Goal: Transaction & Acquisition: Purchase product/service

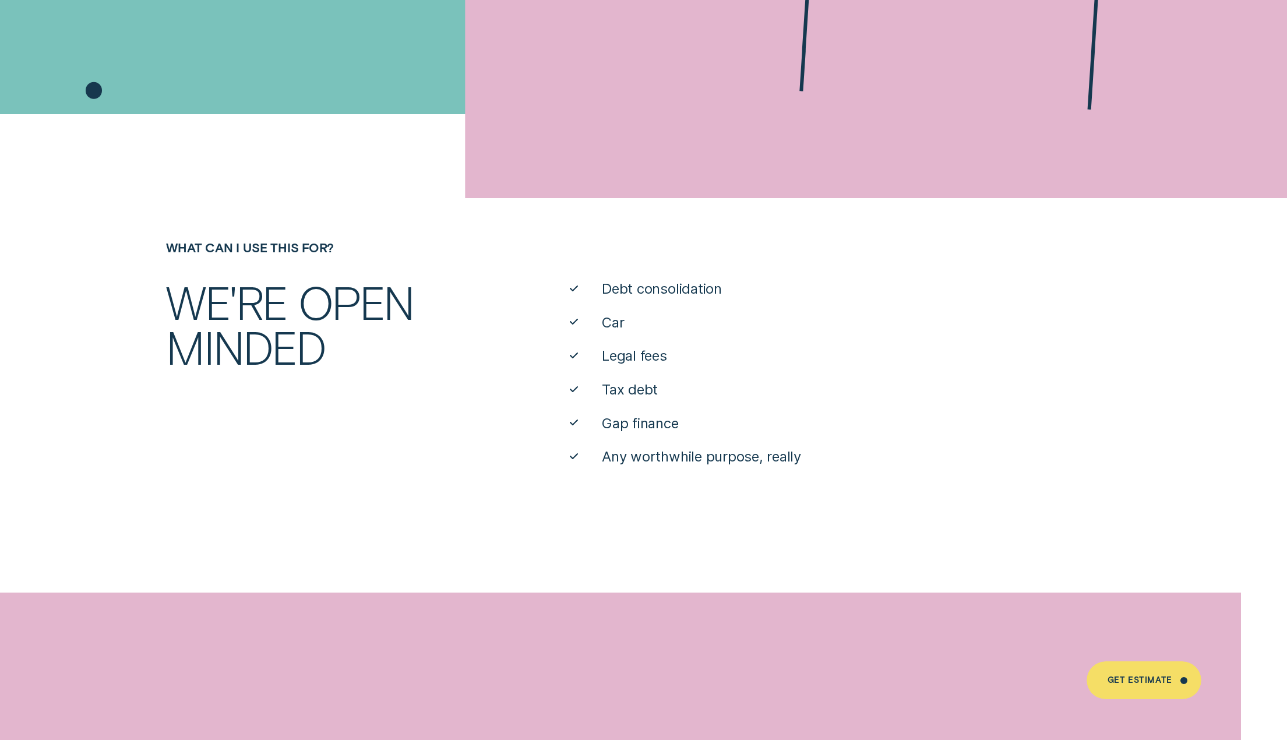
scroll to position [699, 0]
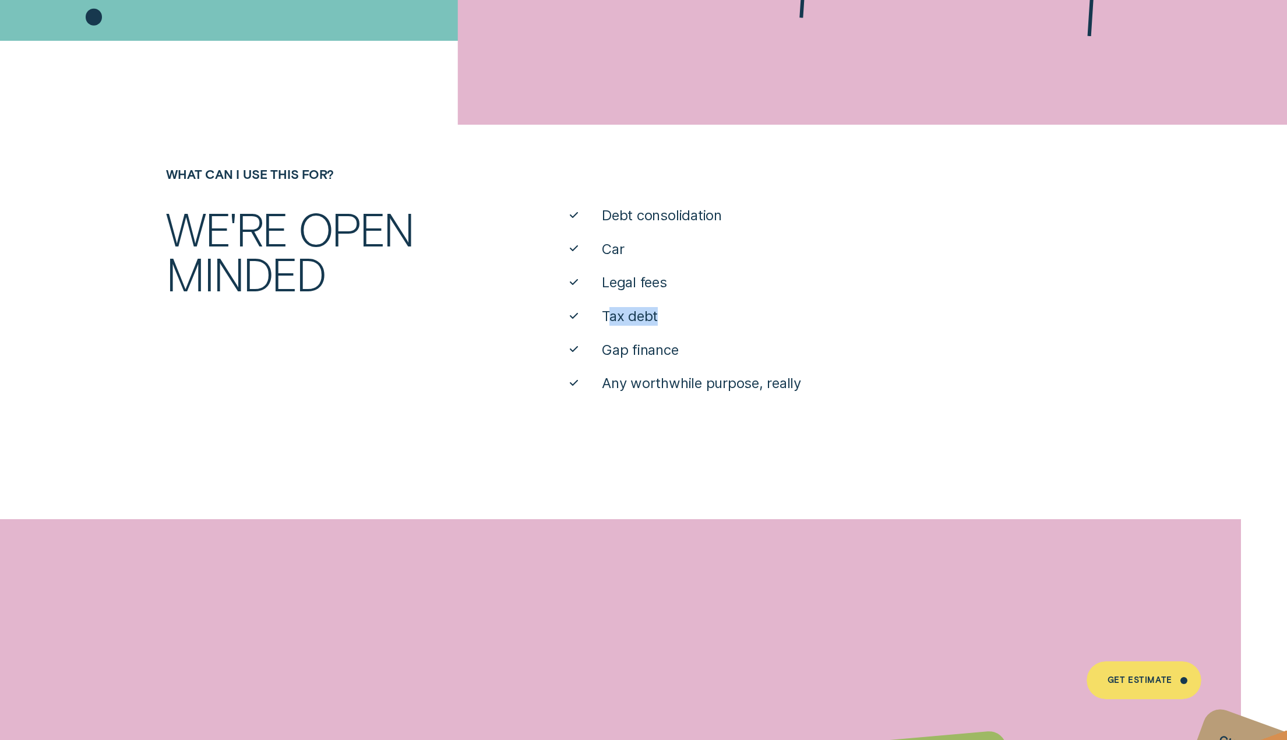
drag, startPoint x: 608, startPoint y: 313, endPoint x: 678, endPoint y: 316, distance: 69.4
click at [673, 313] on li "Tax debt" at bounding box center [845, 316] width 551 height 19
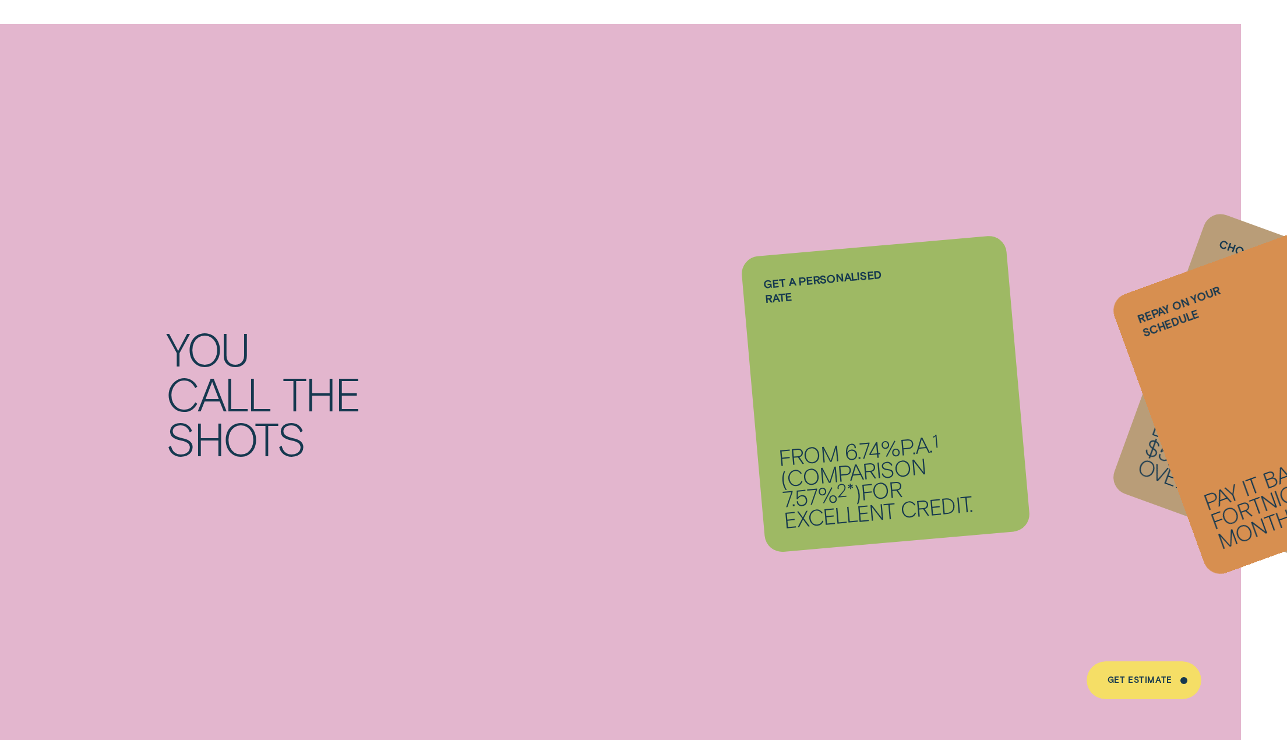
scroll to position [1224, 0]
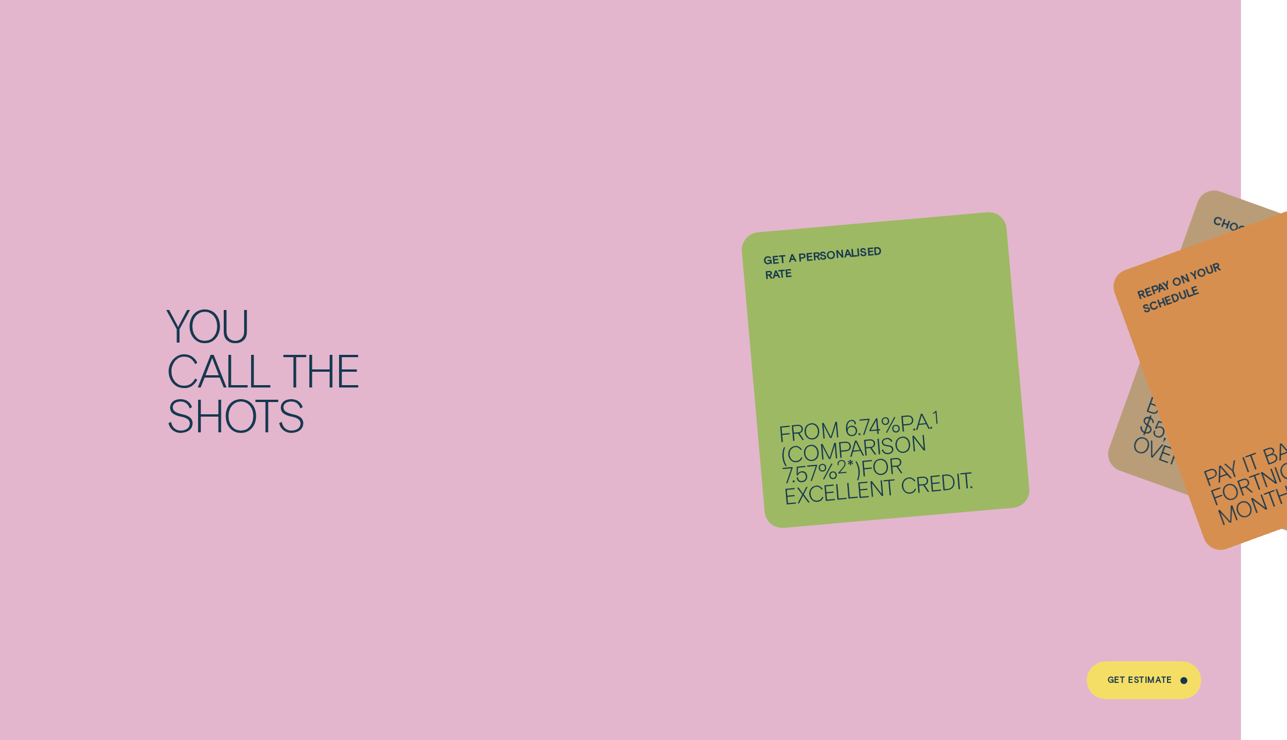
drag, startPoint x: 783, startPoint y: 429, endPoint x: 858, endPoint y: 422, distance: 74.9
click at [856, 422] on li "Repay on your schedule Pay it back weekly, fortnightly or monthly." at bounding box center [886, 369] width 266 height 297
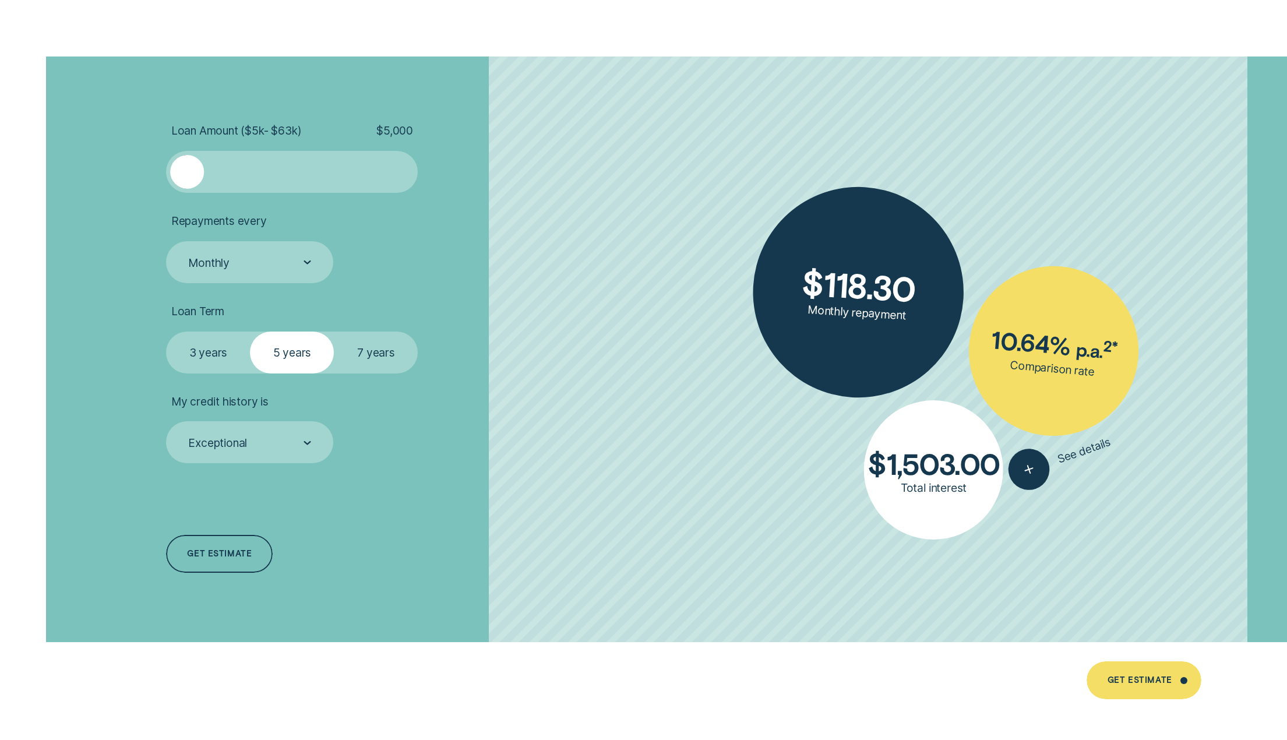
scroll to position [3206, 0]
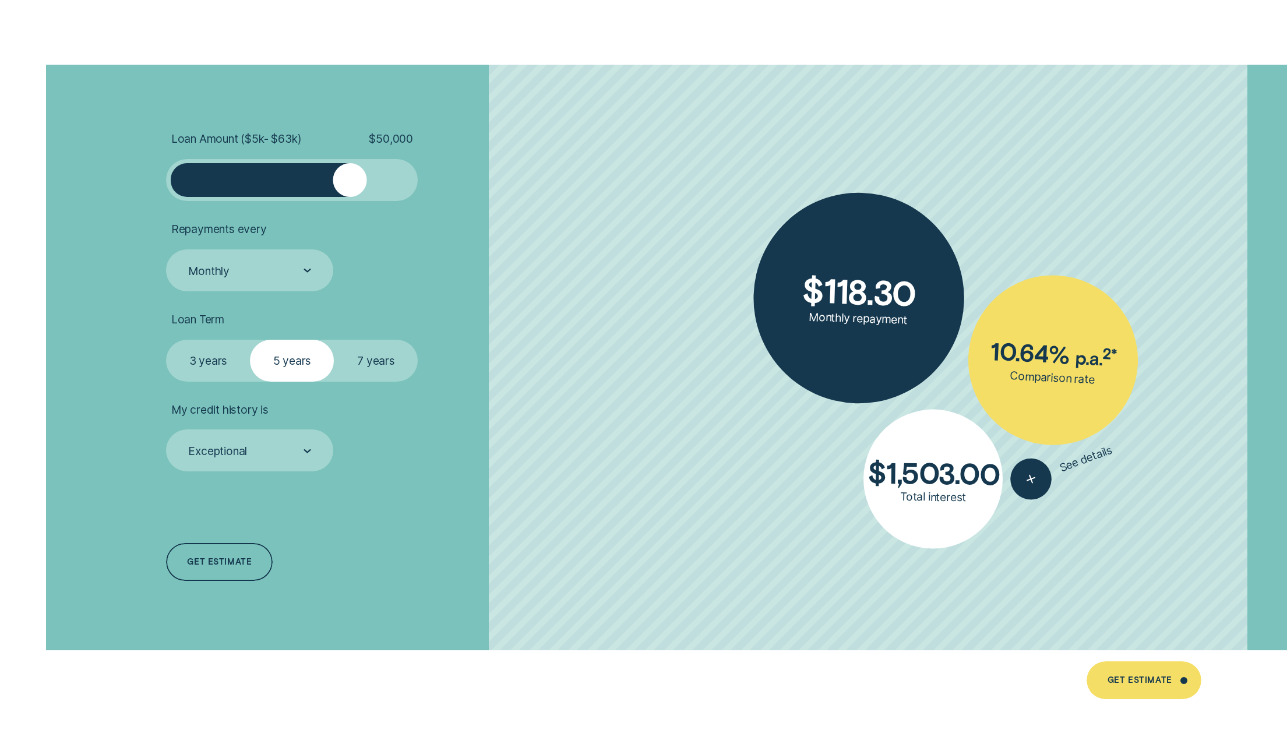
drag, startPoint x: 196, startPoint y: 187, endPoint x: 351, endPoint y: 189, distance: 155.6
click at [351, 189] on div at bounding box center [350, 180] width 34 height 34
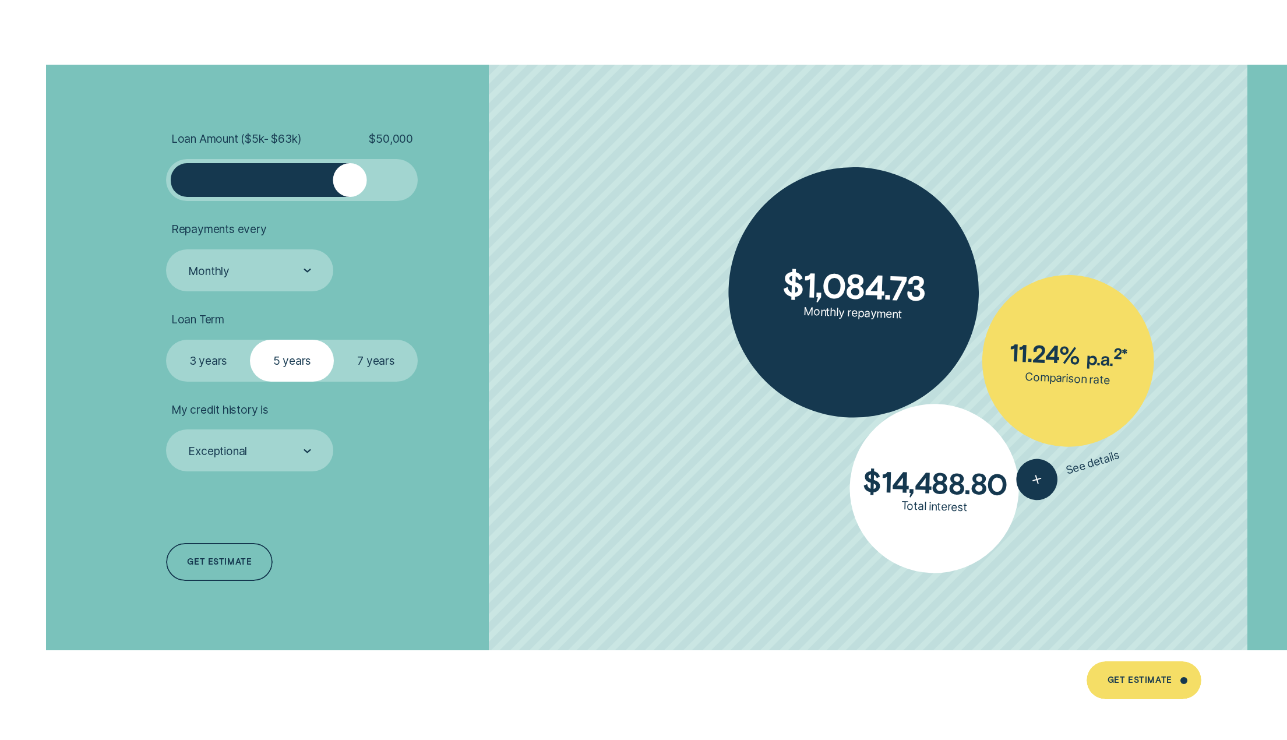
drag, startPoint x: 376, startPoint y: 361, endPoint x: 373, endPoint y: 388, distance: 27.5
click at [376, 362] on label "7 years" at bounding box center [376, 361] width 84 height 42
click at [334, 340] on input "7 years" at bounding box center [334, 340] width 0 height 0
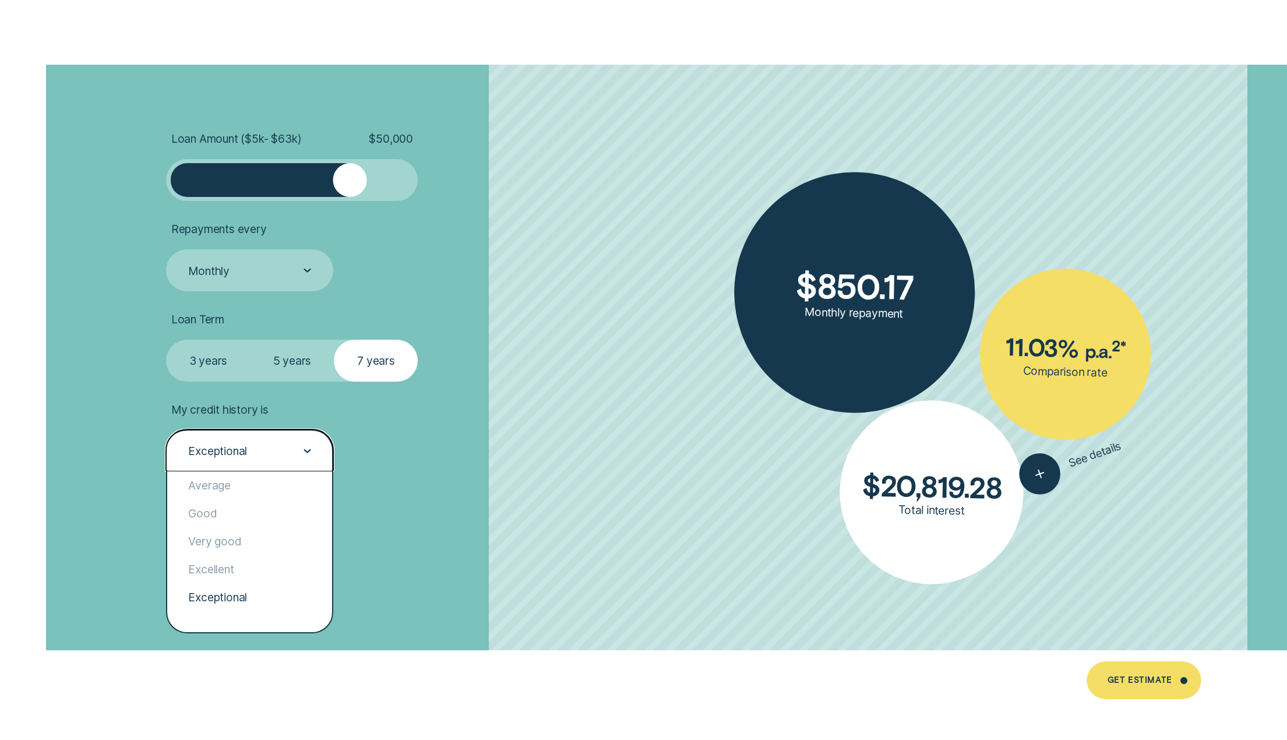
click at [276, 453] on div "Exceptional" at bounding box center [249, 451] width 124 height 15
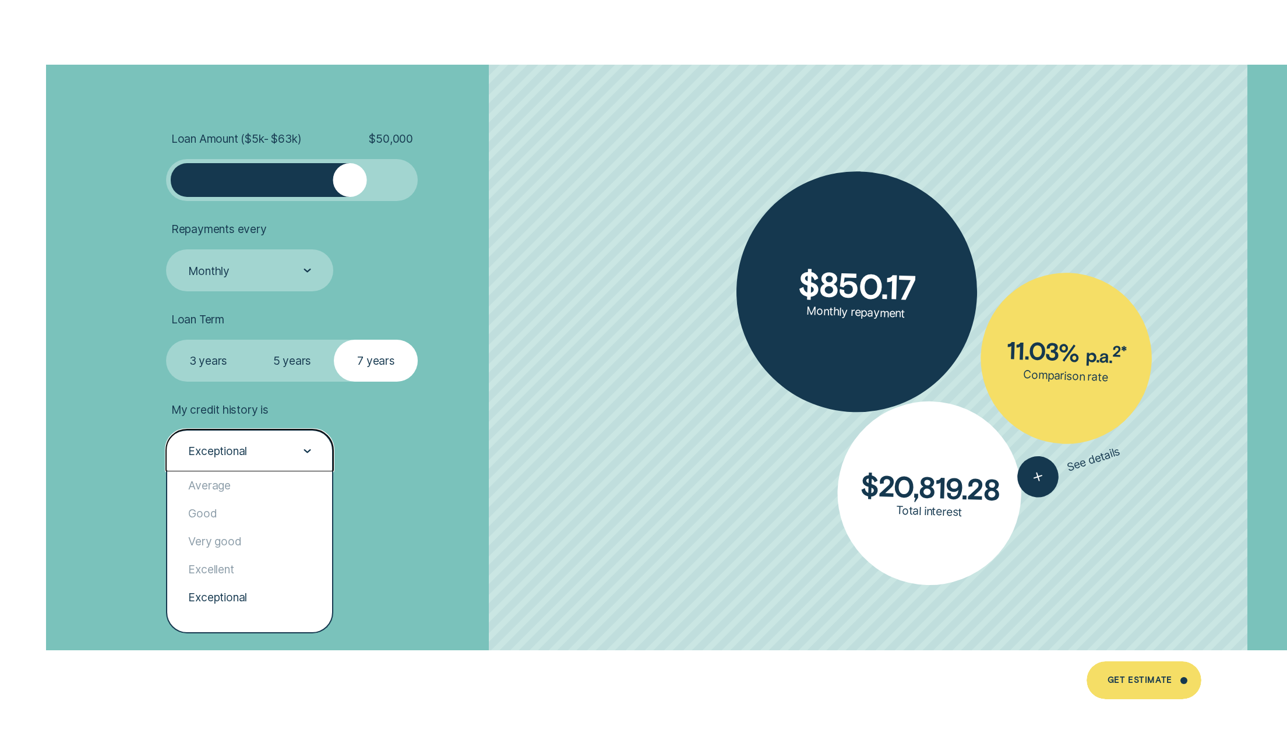
click at [530, 466] on li "My credit history is option Exceptional selected, 5 of 5. 5 results available. …" at bounding box center [361, 437] width 390 height 69
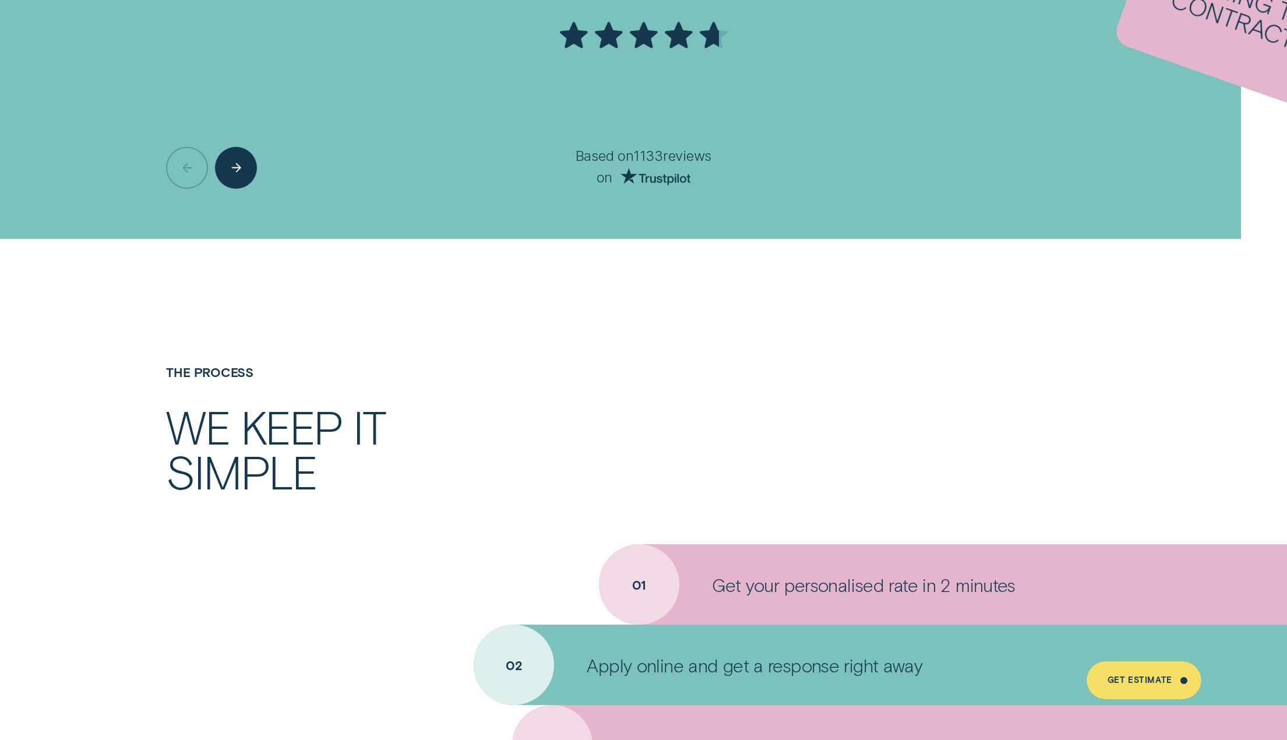
scroll to position [4779, 0]
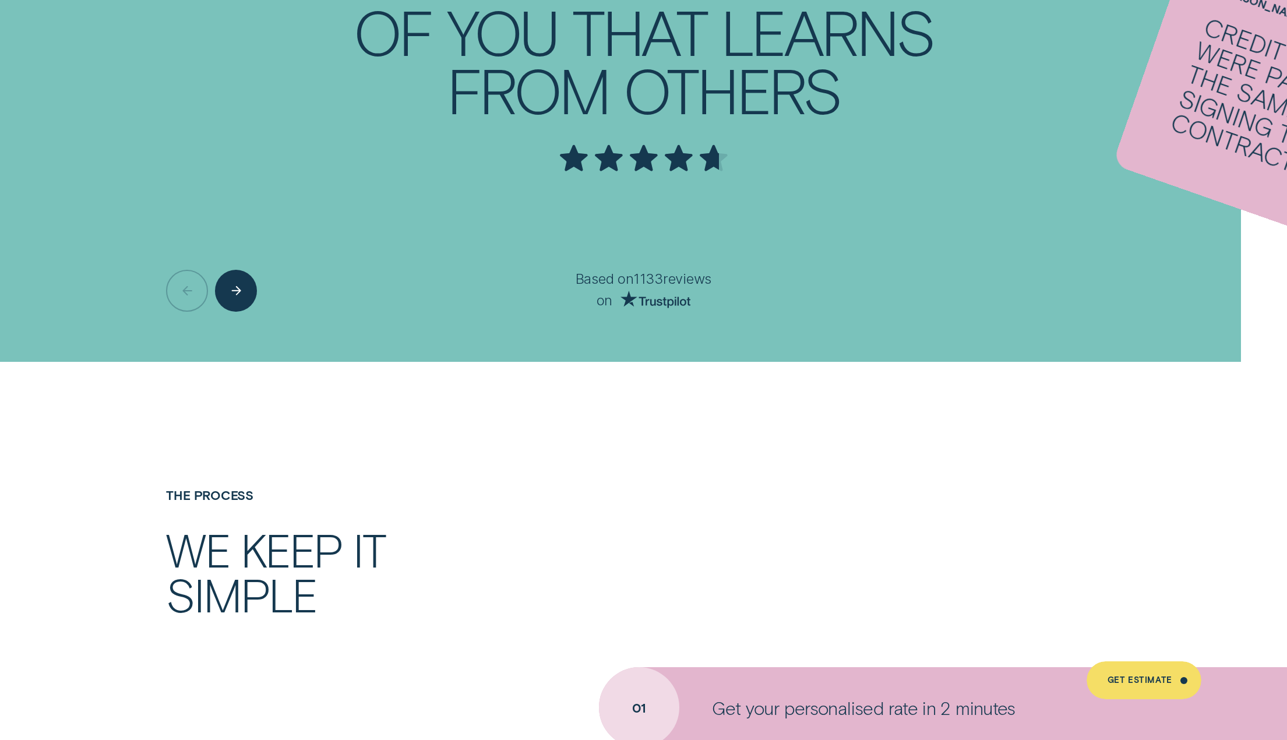
drag, startPoint x: 603, startPoint y: 283, endPoint x: 875, endPoint y: 411, distance: 300.9
click at [674, 428] on div "What can I use this for? We're open minded Debt consolidation Car Legal fees Ta…" at bounding box center [643, 160] width 1287 height 8147
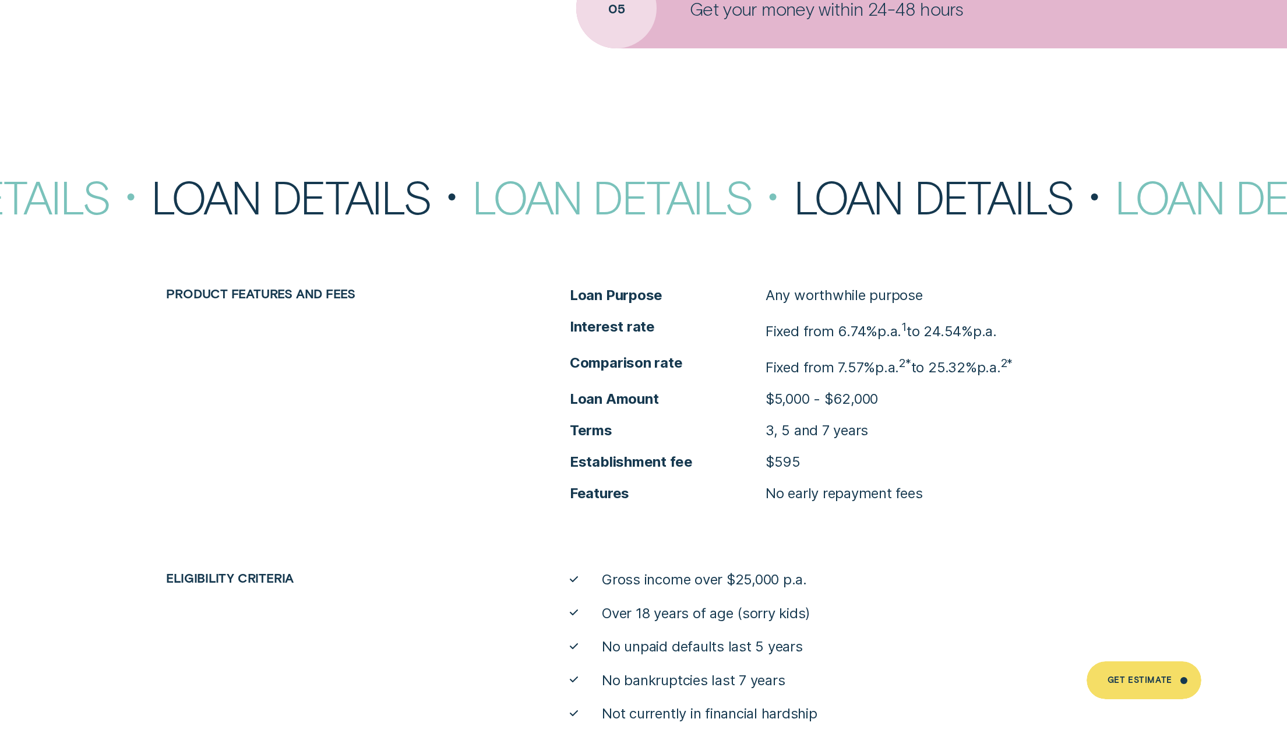
scroll to position [5828, 0]
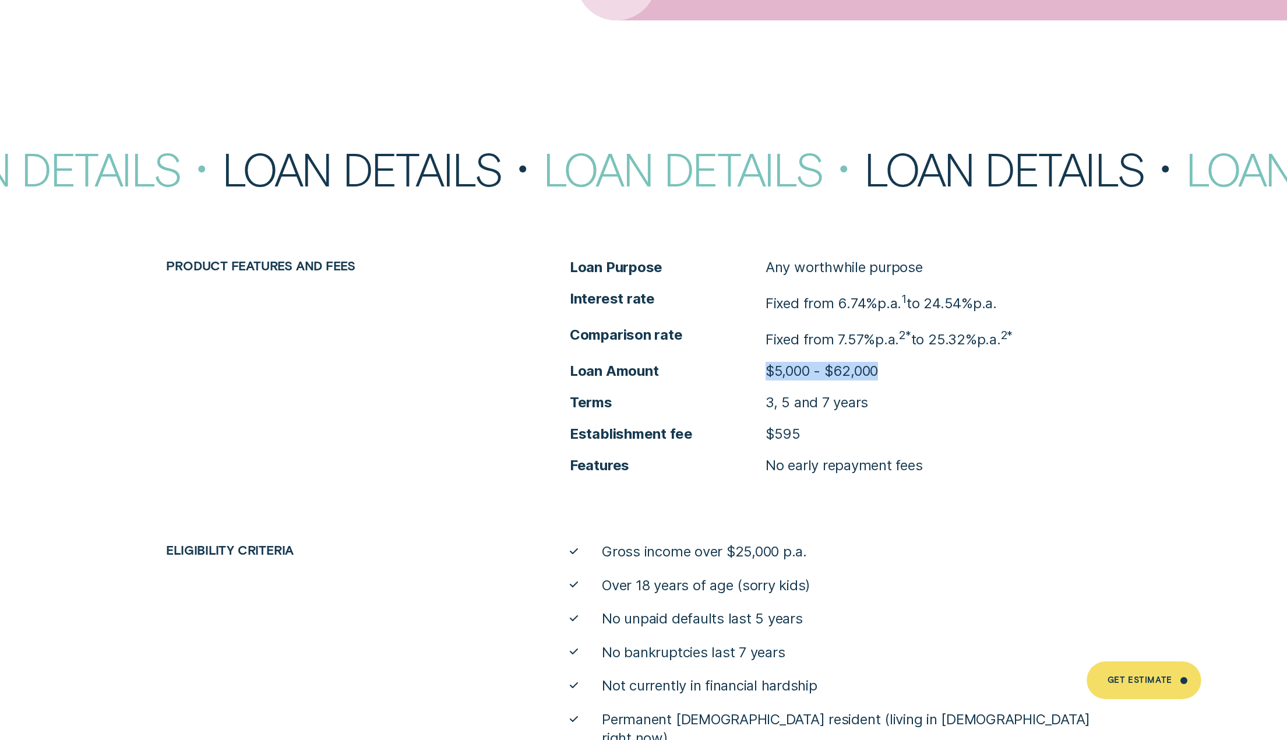
drag, startPoint x: 762, startPoint y: 370, endPoint x: 895, endPoint y: 378, distance: 133.2
click at [884, 377] on li "Loan Amount $5,000 - $62,000" at bounding box center [845, 371] width 551 height 19
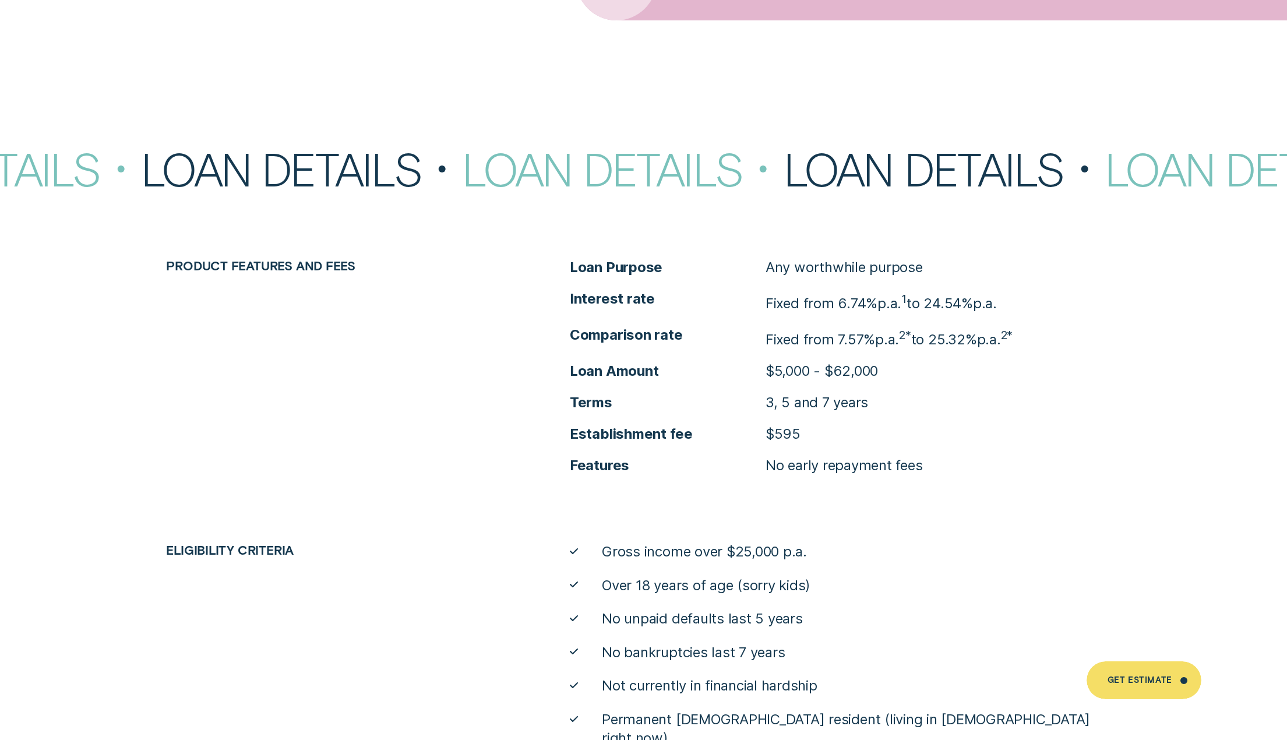
click at [900, 497] on div "Product features and fees Loan Purpose Any worthwhile purpose Interest rate Fix…" at bounding box center [644, 503] width 1209 height 490
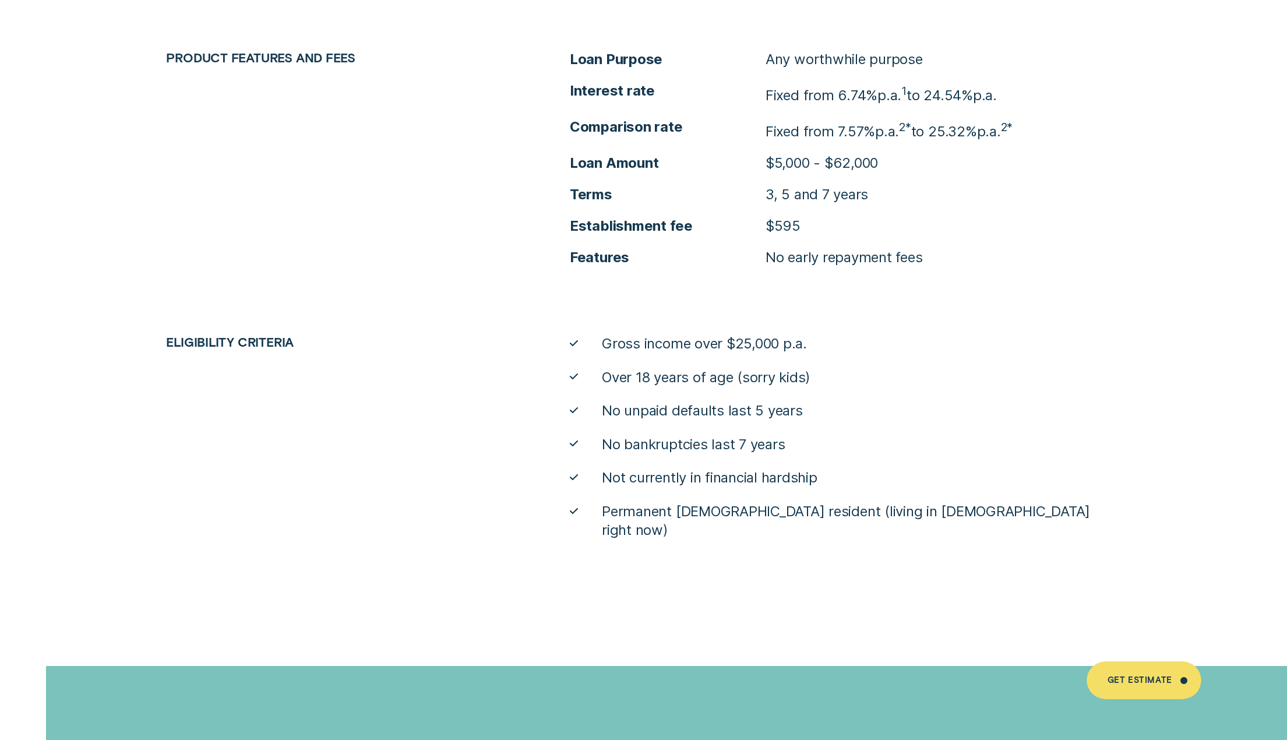
scroll to position [6061, 0]
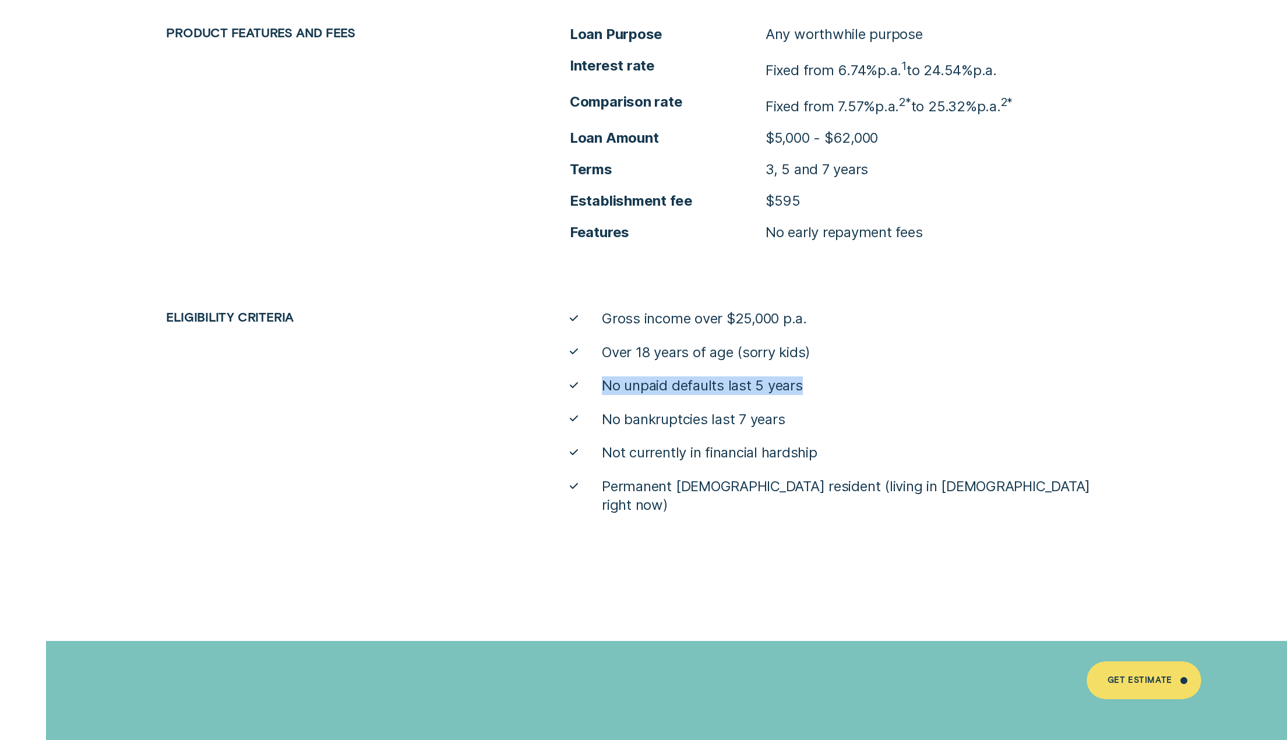
drag, startPoint x: 674, startPoint y: 377, endPoint x: 835, endPoint y: 390, distance: 162.0
click at [812, 388] on ul "Gross income over $25,000 p.a. Over 18 years of age (sorry kids) No unpaid defa…" at bounding box center [845, 412] width 565 height 206
drag, startPoint x: 680, startPoint y: 420, endPoint x: 833, endPoint y: 430, distance: 153.6
click at [812, 427] on li "No bankruptcies last 7 years" at bounding box center [845, 419] width 551 height 19
drag, startPoint x: 656, startPoint y: 453, endPoint x: 878, endPoint y: 472, distance: 222.3
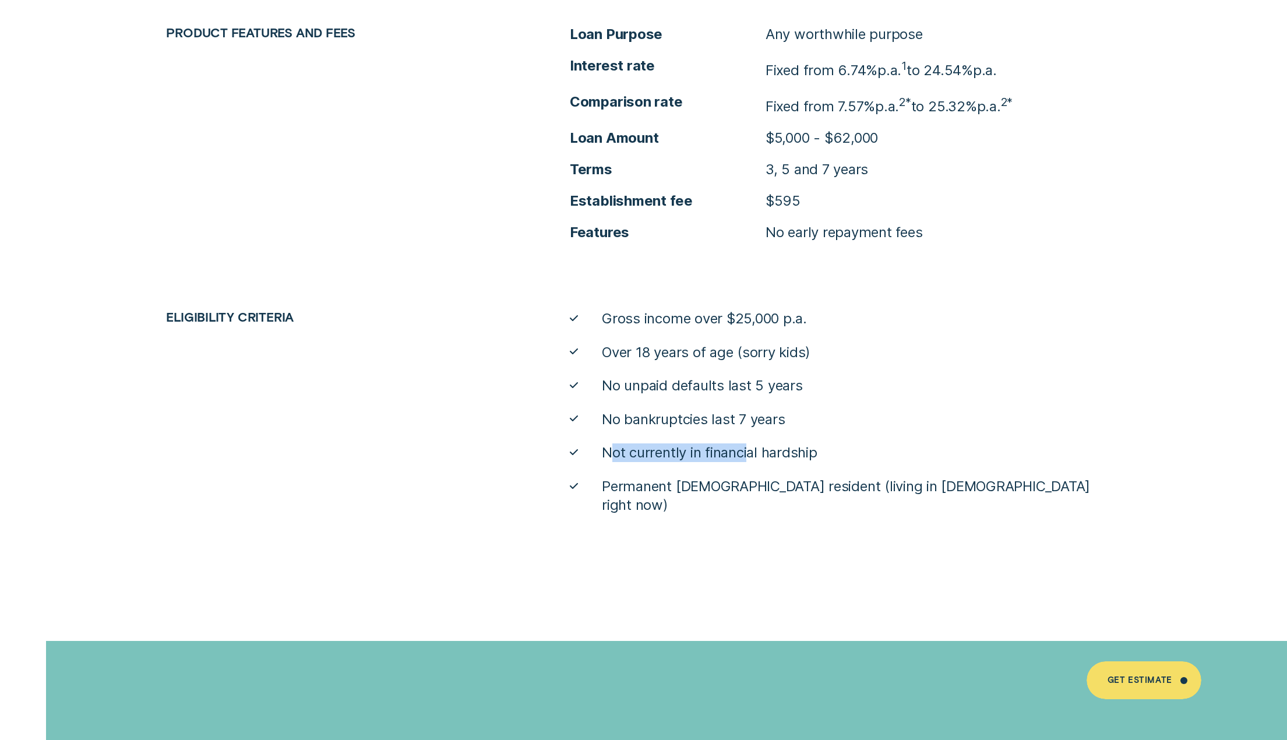
click at [796, 463] on ul "Gross income over $25,000 p.a. Over 18 years of age (sorry kids) No unpaid defa…" at bounding box center [845, 412] width 565 height 206
drag, startPoint x: 818, startPoint y: 512, endPoint x: 784, endPoint y: 506, distance: 34.9
drag, startPoint x: 757, startPoint y: 452, endPoint x: 846, endPoint y: 453, distance: 89.8
click at [834, 452] on li "Not currently in financial hardship" at bounding box center [845, 453] width 551 height 19
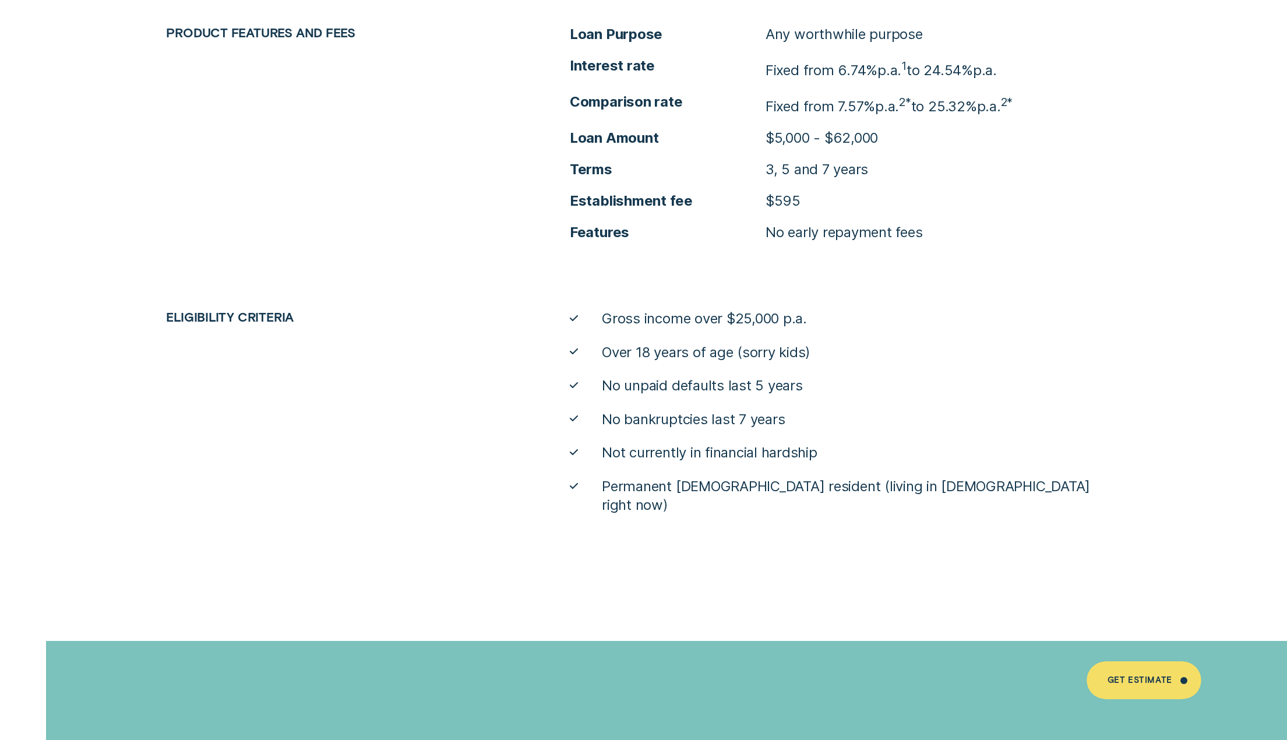
drag, startPoint x: 588, startPoint y: 488, endPoint x: 962, endPoint y: 491, distance: 374.2
click at [916, 488] on li "Permanent [DEMOGRAPHIC_DATA] resident (living in [DEMOGRAPHIC_DATA] right now)" at bounding box center [845, 496] width 551 height 38
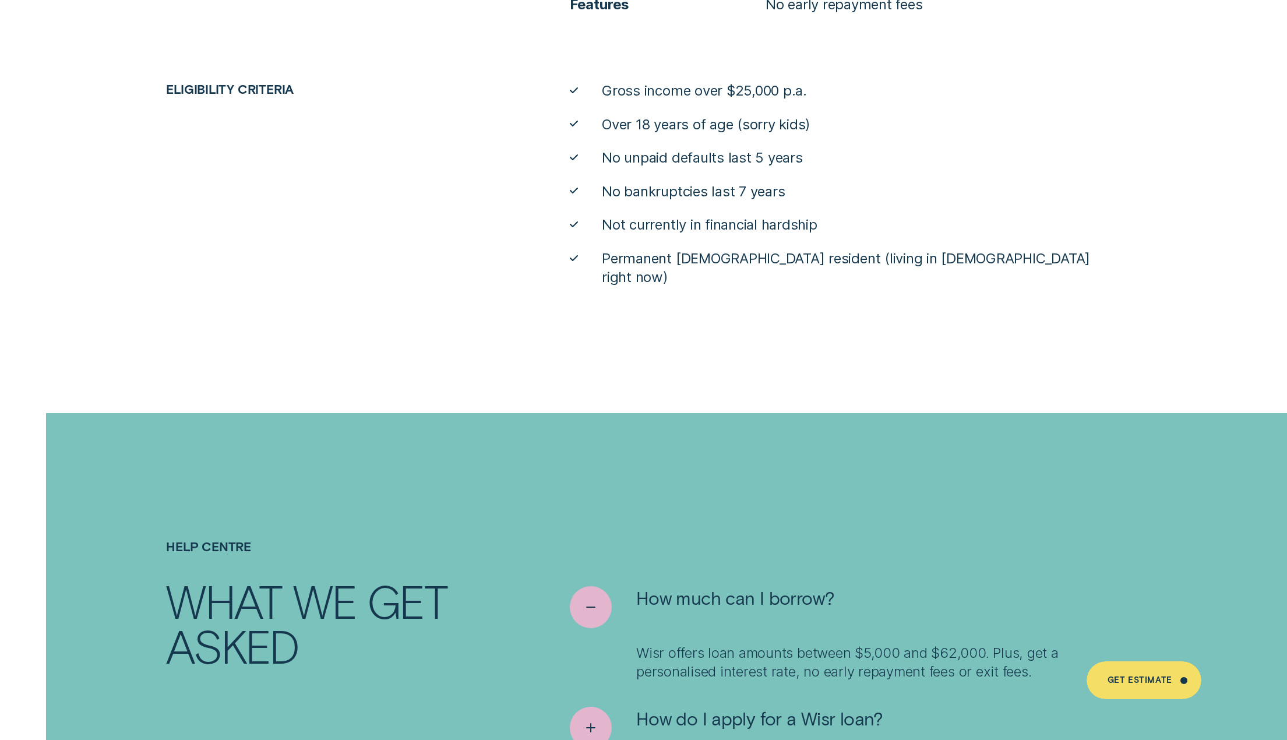
scroll to position [0, 0]
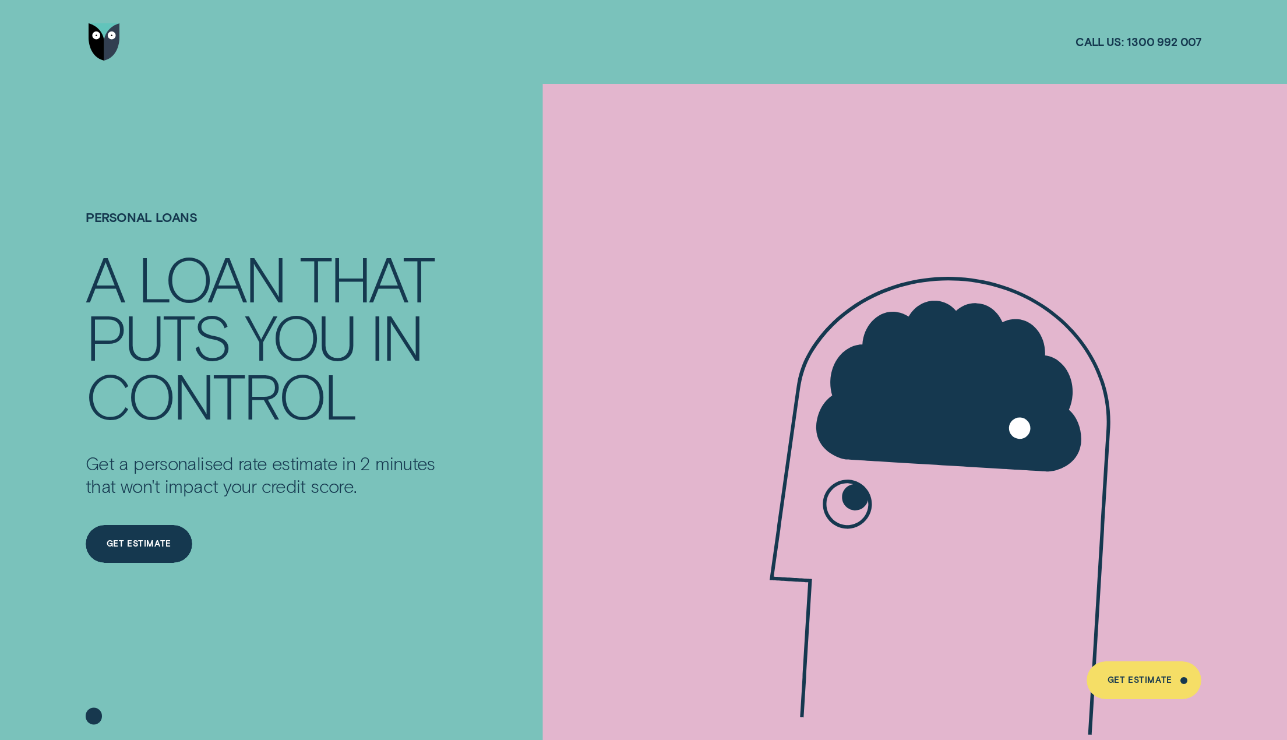
drag, startPoint x: 912, startPoint y: 565, endPoint x: 942, endPoint y: 146, distance: 420.1
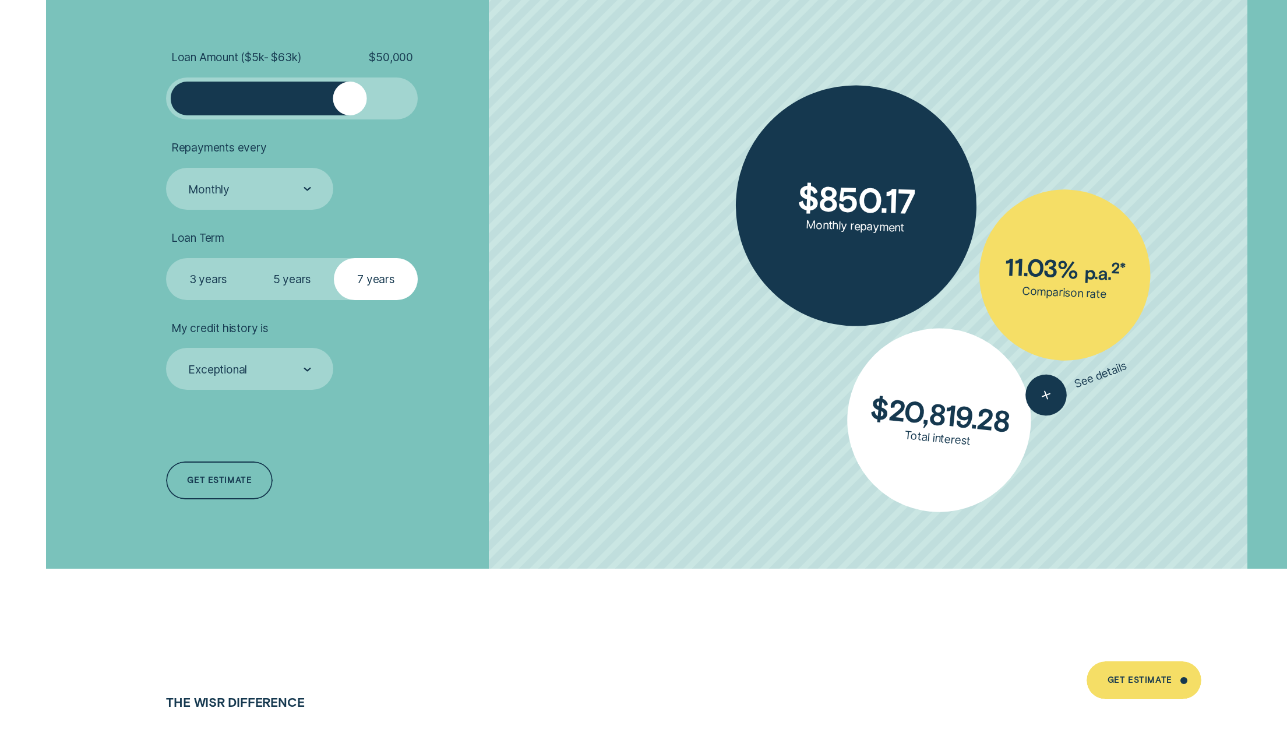
scroll to position [3206, 0]
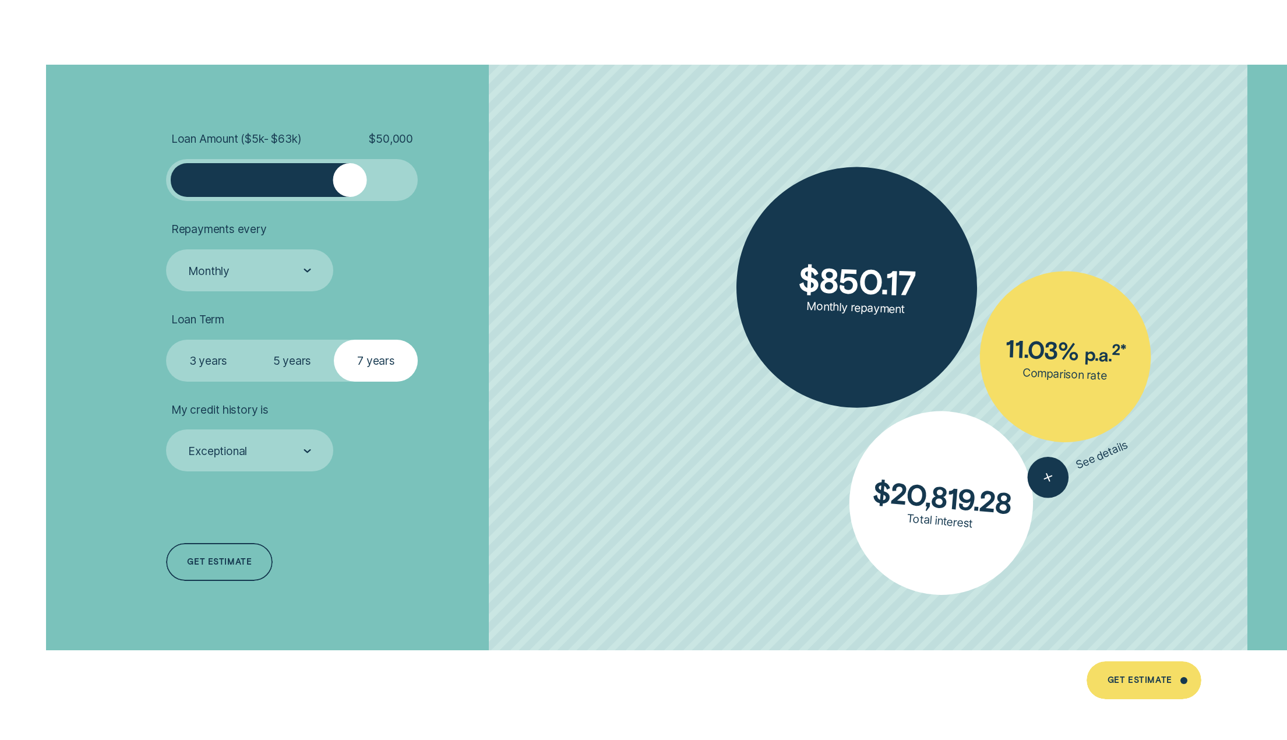
click at [297, 358] on label "5 years" at bounding box center [292, 361] width 84 height 42
click at [250, 340] on input "5 years" at bounding box center [250, 340] width 0 height 0
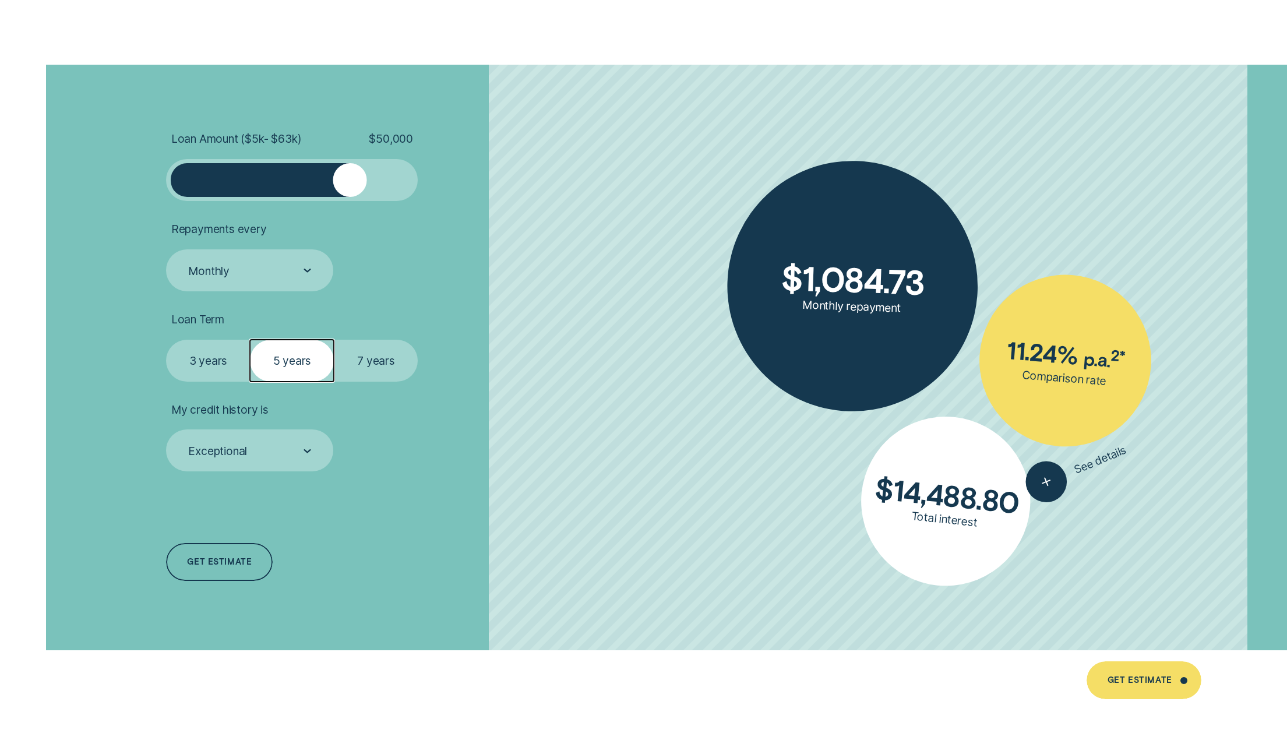
click at [229, 365] on label "3 years" at bounding box center [208, 361] width 84 height 42
click at [166, 340] on input "3 years" at bounding box center [166, 340] width 0 height 0
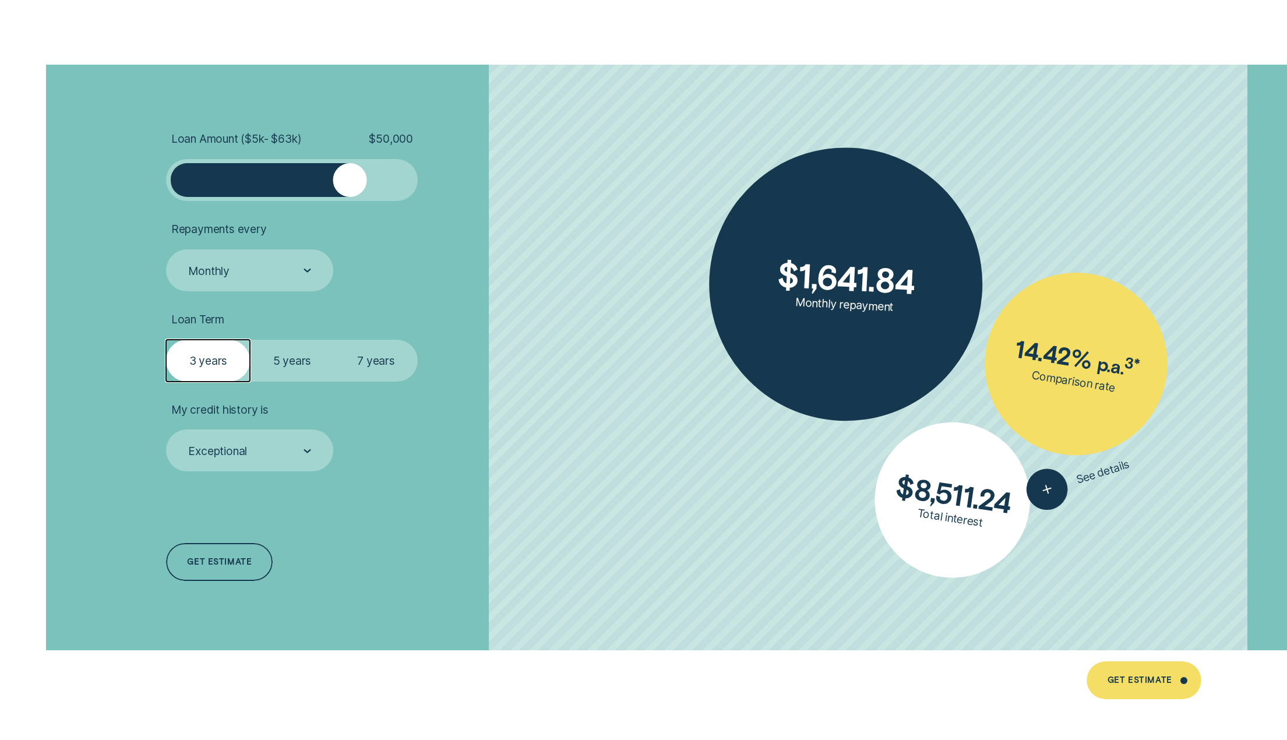
click at [308, 360] on label "5 years" at bounding box center [292, 361] width 84 height 42
click at [250, 340] on input "5 years" at bounding box center [250, 340] width 0 height 0
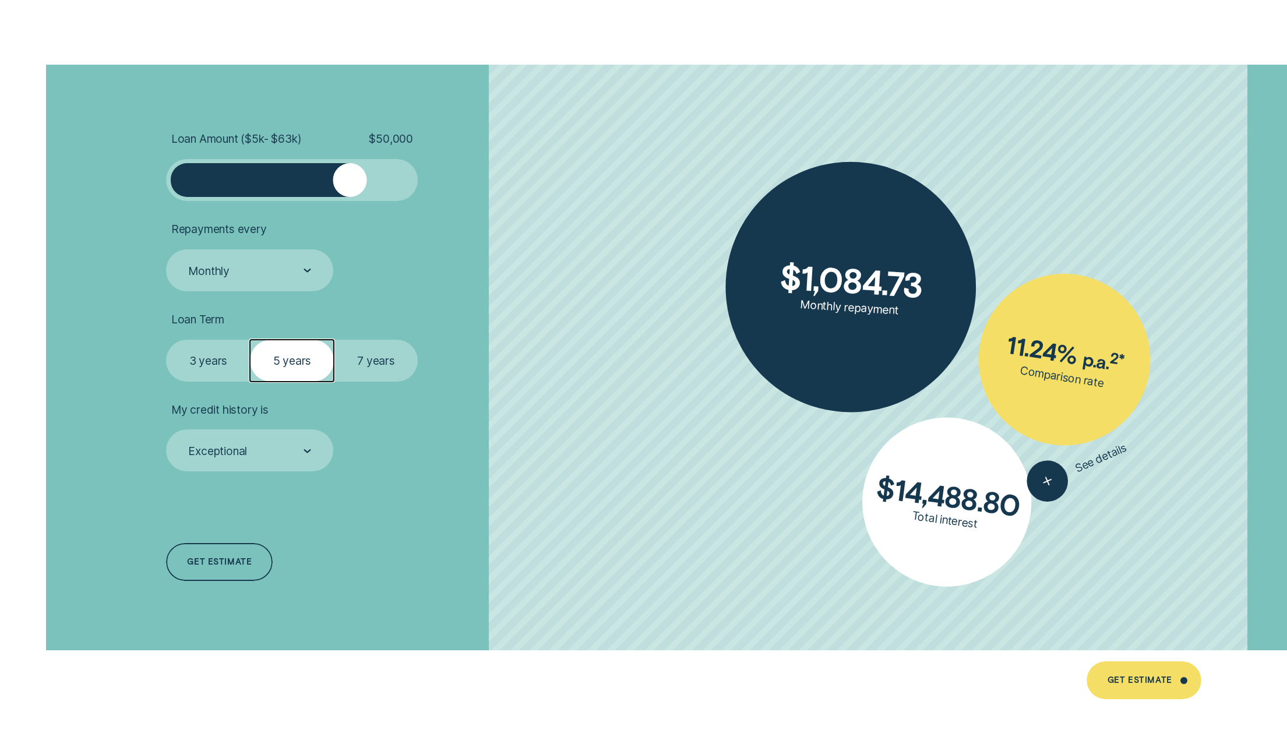
click at [363, 362] on label "7 years" at bounding box center [376, 361] width 84 height 42
click at [334, 340] on input "7 years" at bounding box center [334, 340] width 0 height 0
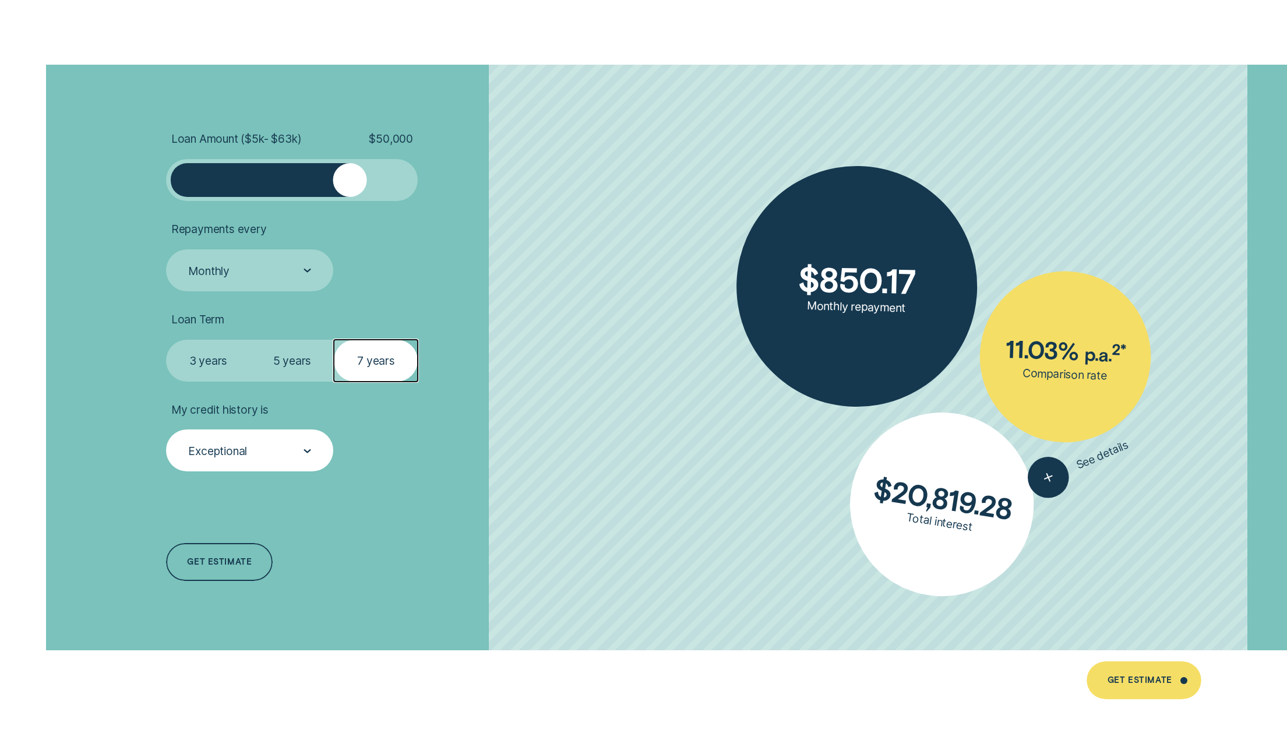
click at [269, 472] on div "Exceptional" at bounding box center [249, 451] width 167 height 42
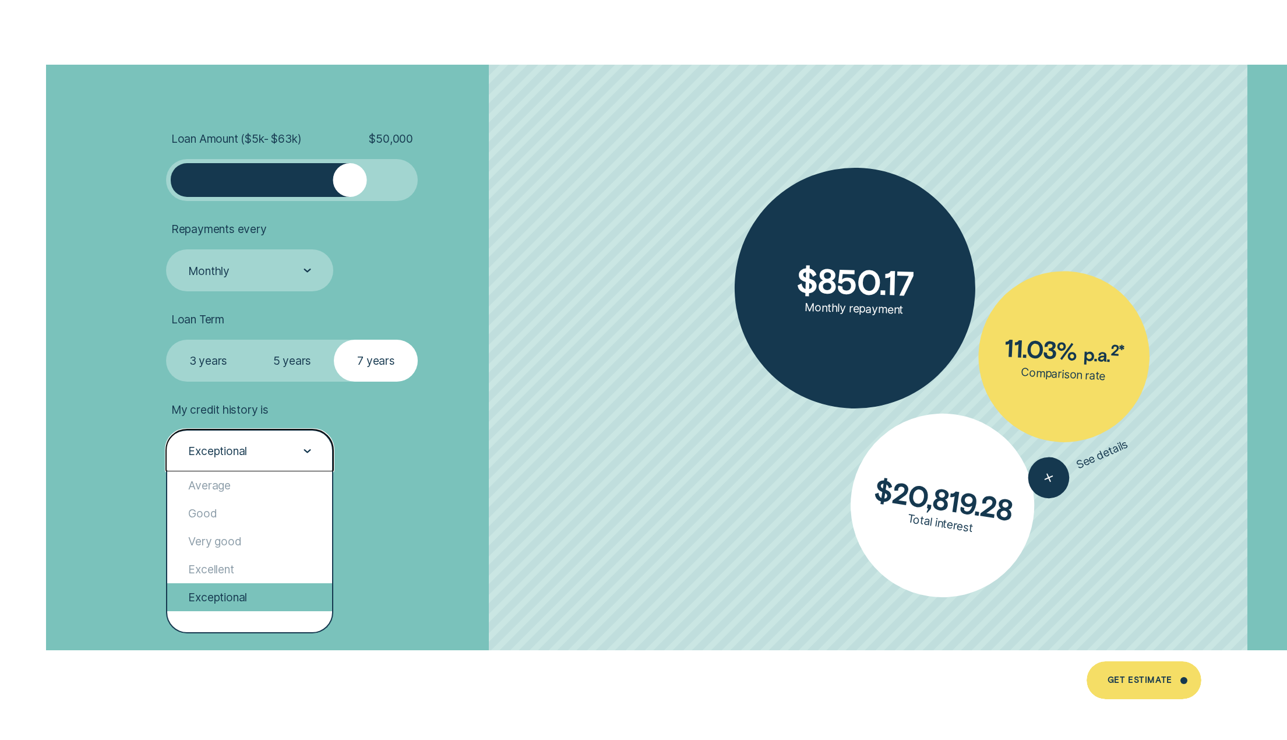
click at [252, 598] on div "Exceptional" at bounding box center [249, 597] width 165 height 28
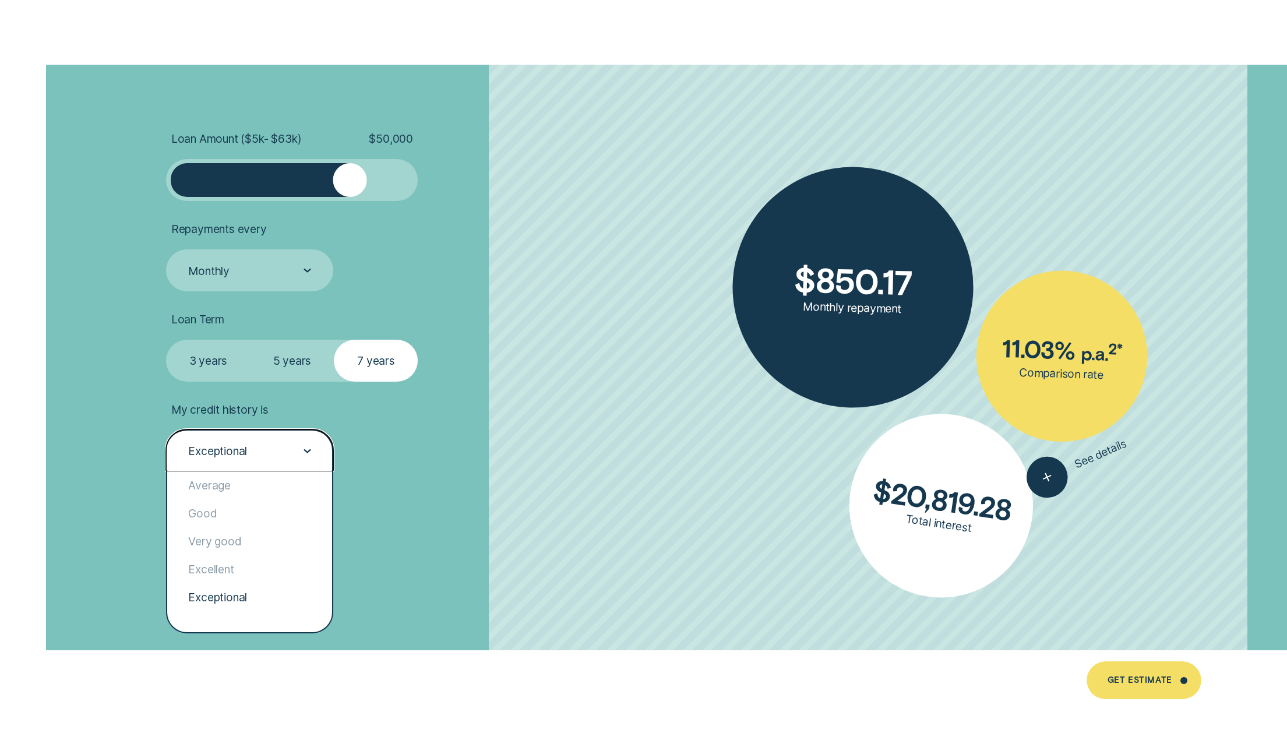
click at [249, 459] on div "Exceptional" at bounding box center [249, 451] width 124 height 15
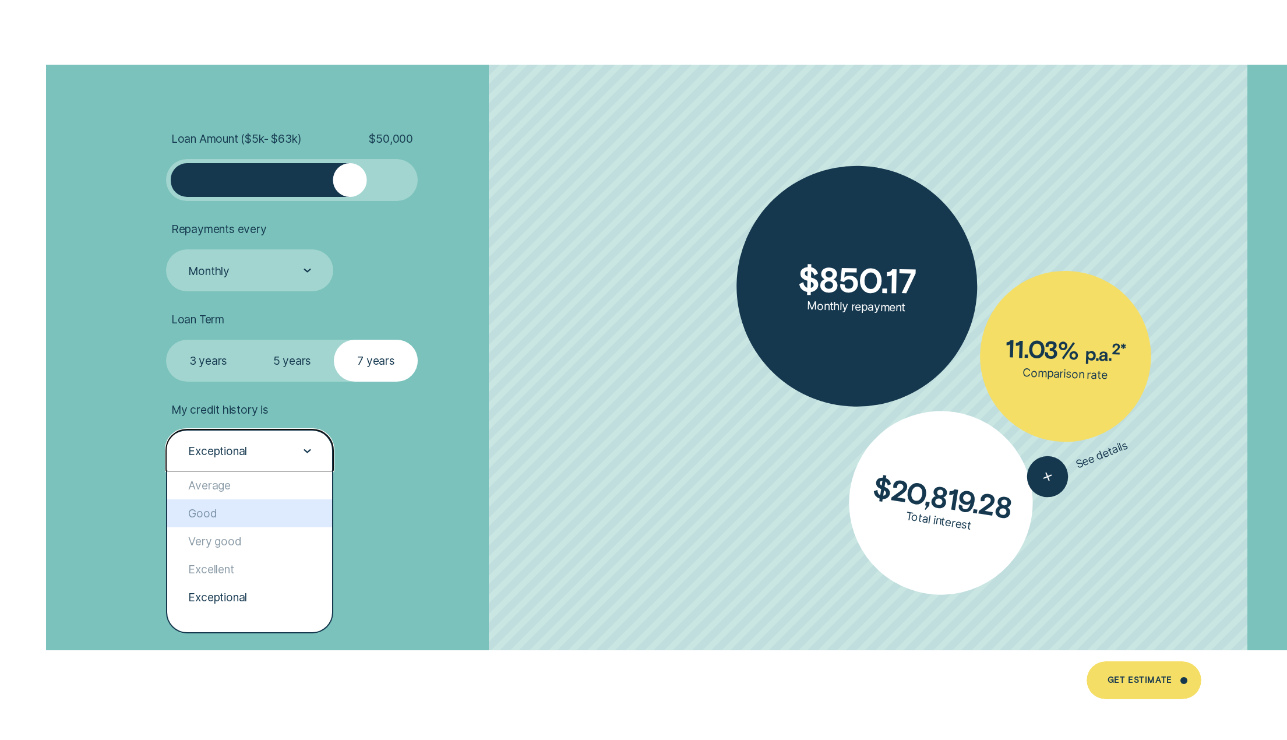
click at [234, 512] on div "Good" at bounding box center [249, 513] width 165 height 28
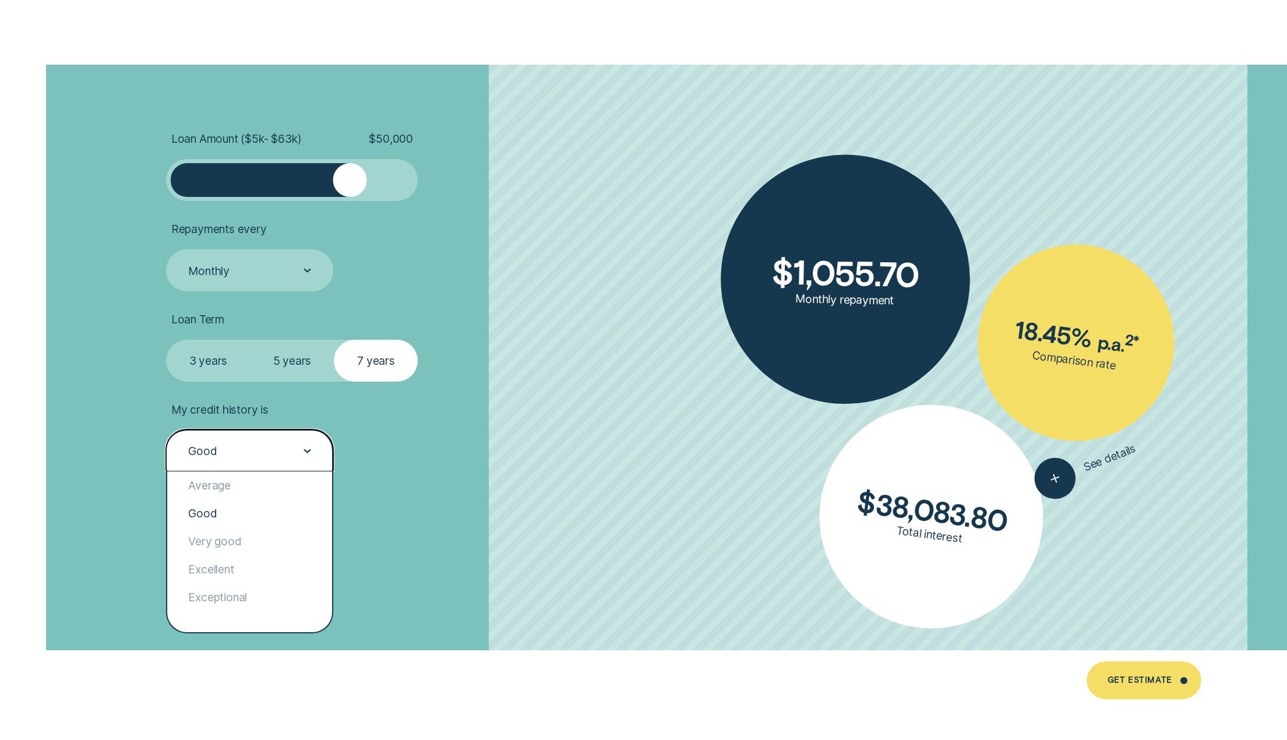
click at [286, 449] on div "Good" at bounding box center [249, 451] width 124 height 15
click at [256, 547] on div "Very good" at bounding box center [249, 541] width 165 height 28
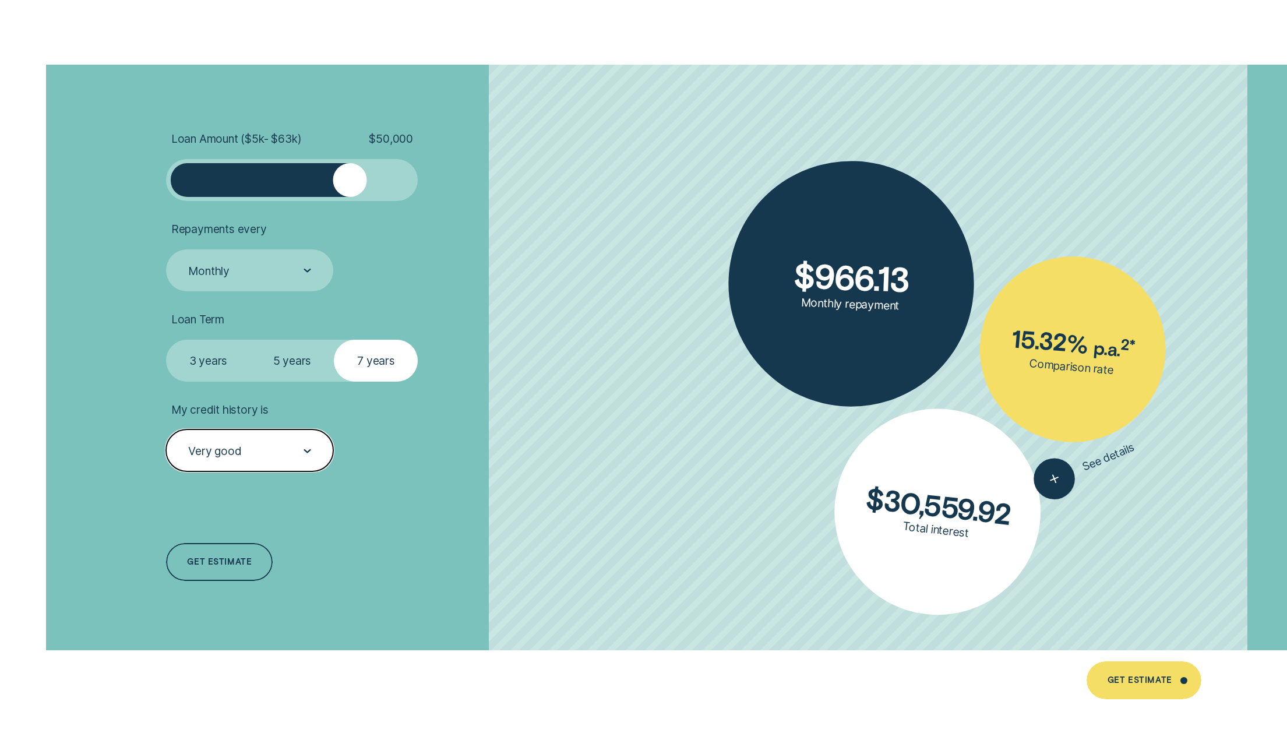
click at [286, 448] on div "Very good" at bounding box center [249, 451] width 124 height 15
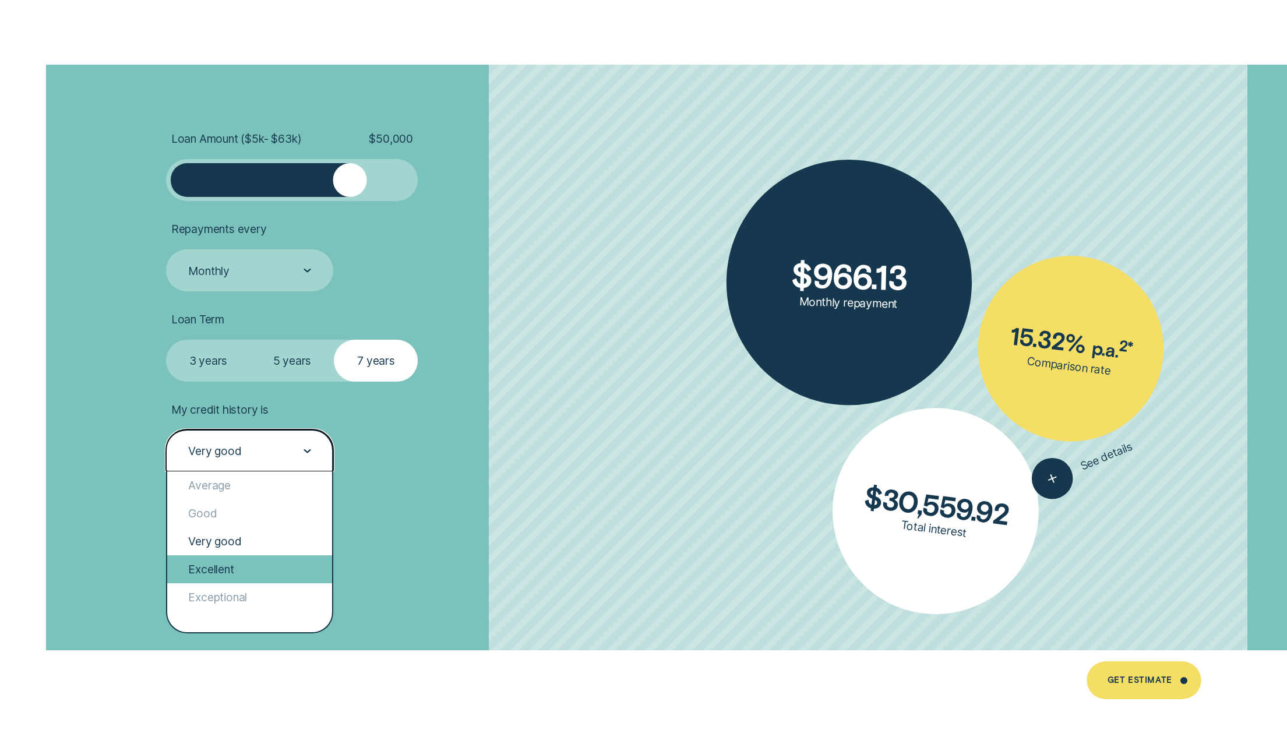
click at [265, 573] on div "Excellent" at bounding box center [249, 569] width 165 height 28
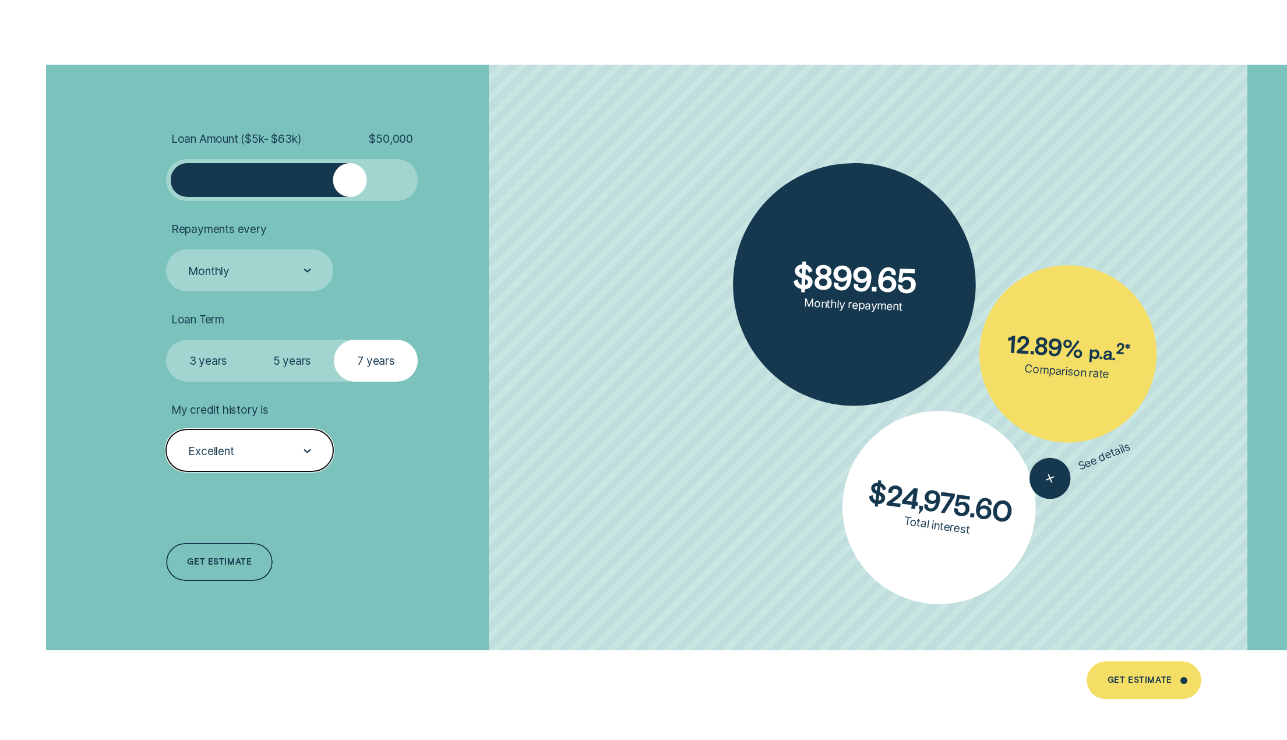
click at [312, 437] on div "Excellent" at bounding box center [249, 451] width 167 height 42
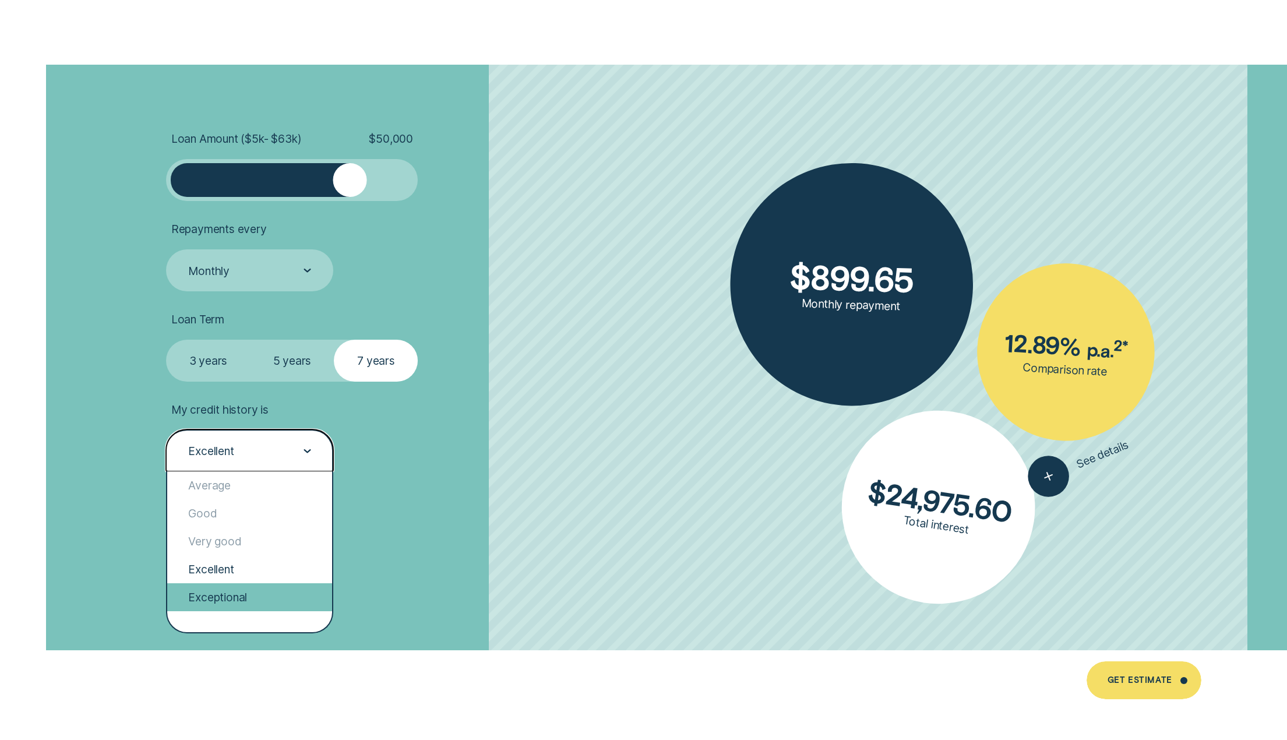
click at [290, 597] on div "Exceptional" at bounding box center [249, 597] width 165 height 28
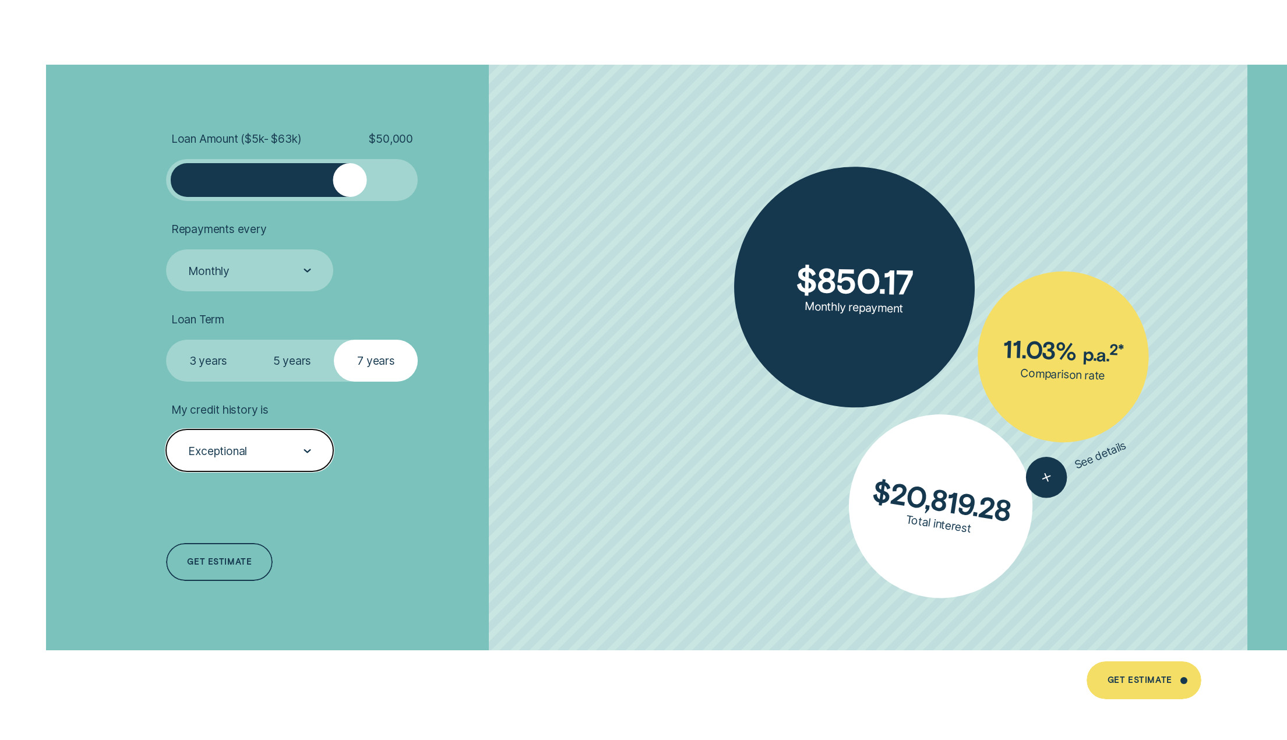
click at [270, 451] on div "Exceptional" at bounding box center [249, 451] width 124 height 15
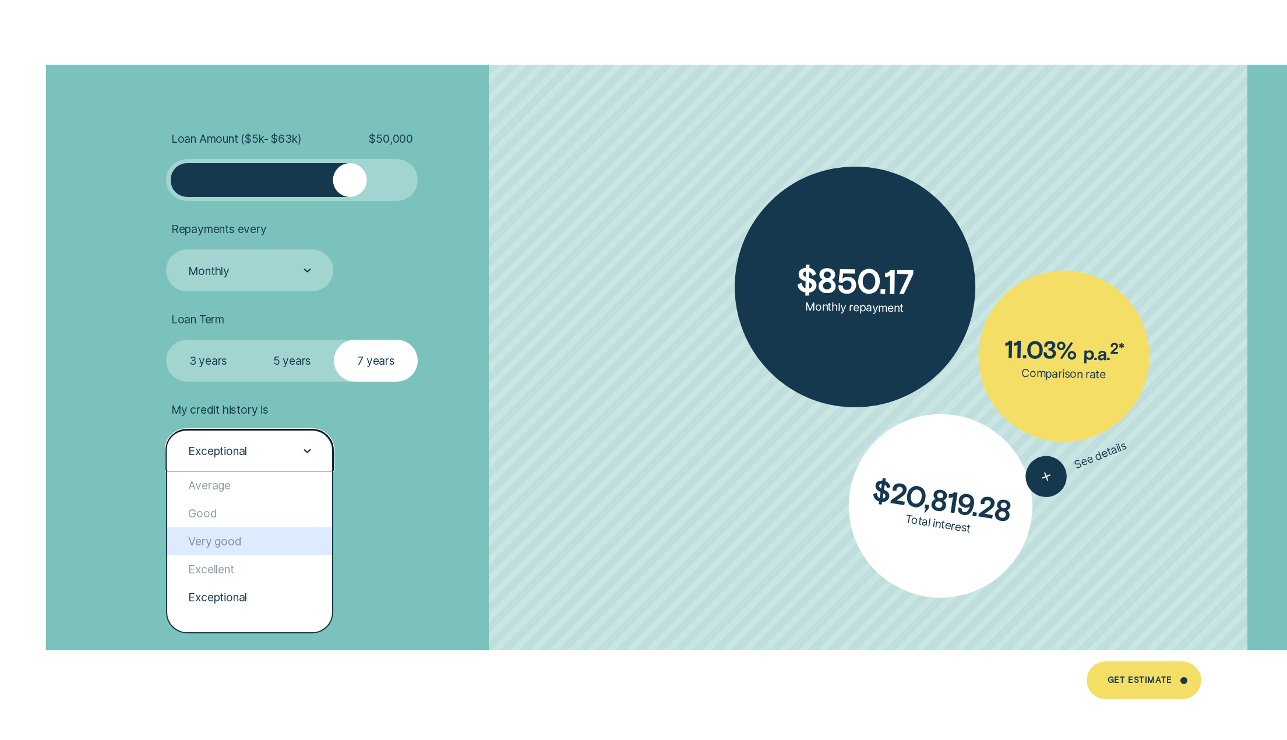
click at [562, 522] on div "Loan Amount ( $5k - $63k ) $ 50,000 Repayments every Monthly Loan Term Select L…" at bounding box center [644, 358] width 1130 height 586
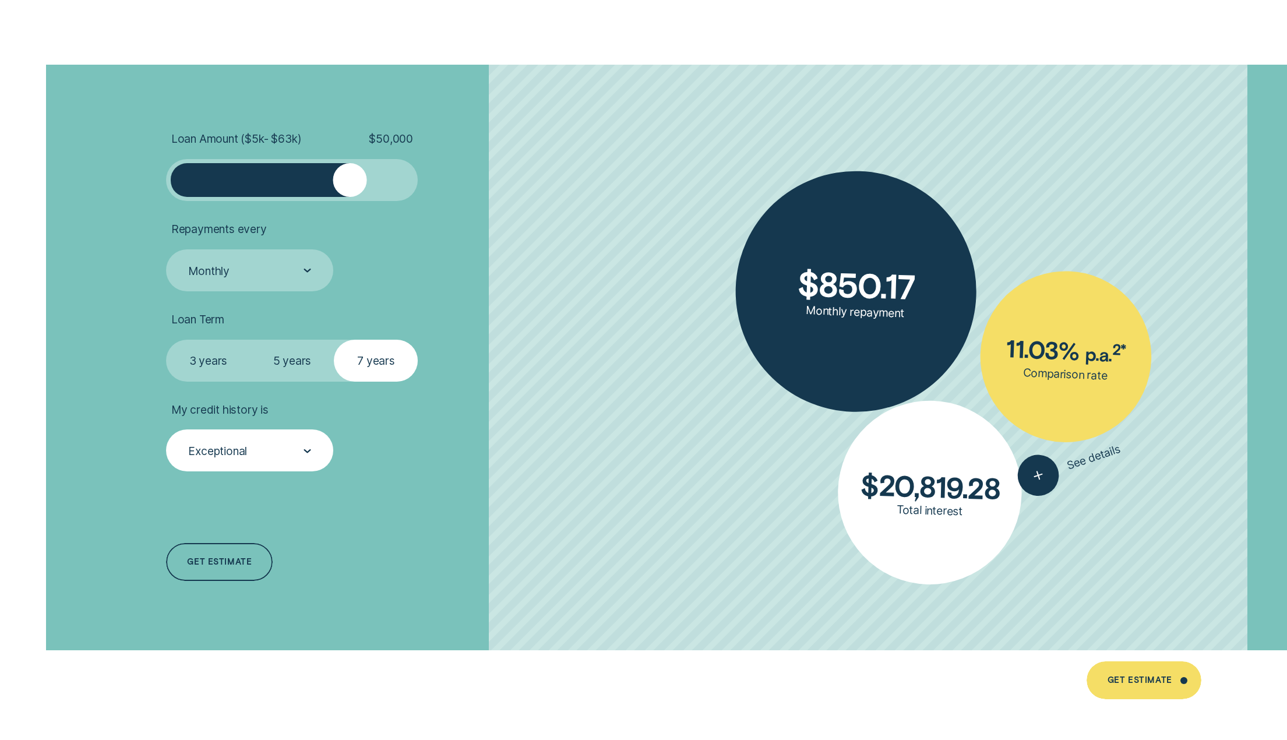
click at [247, 466] on div "Exceptional" at bounding box center [249, 451] width 167 height 42
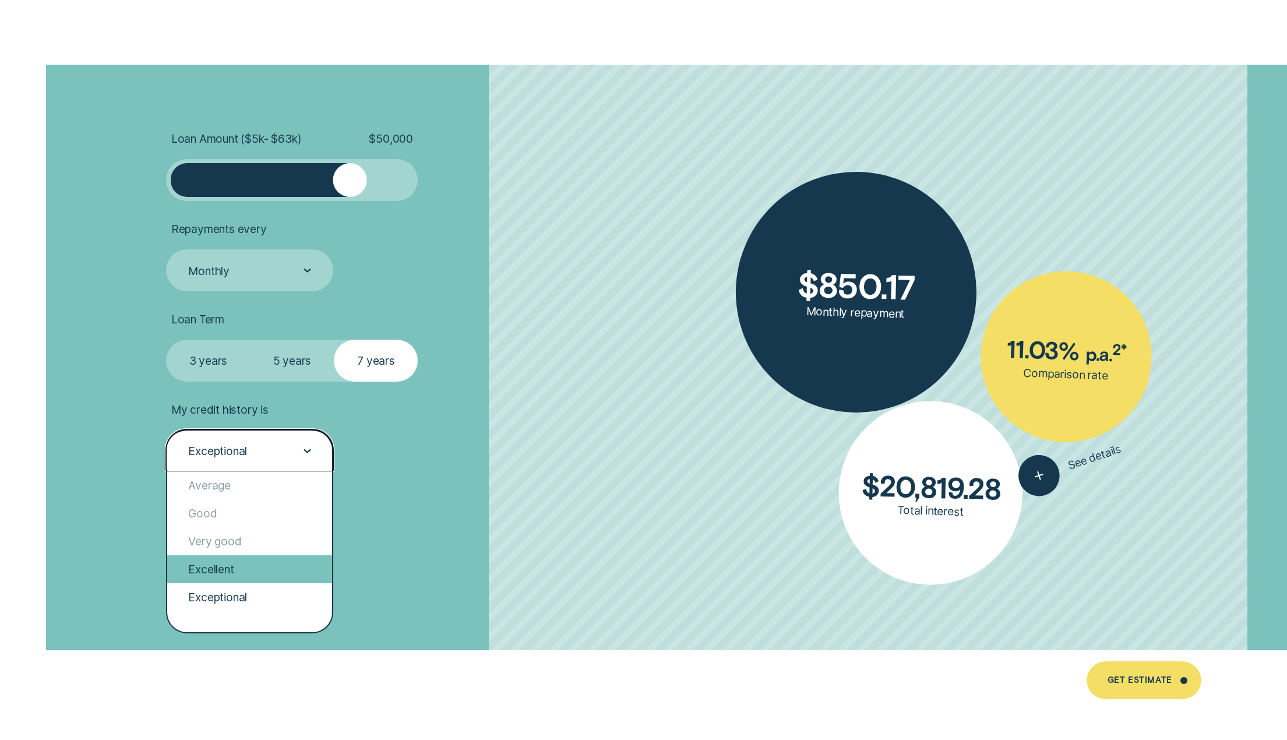
click at [228, 568] on div "Excellent" at bounding box center [249, 569] width 165 height 28
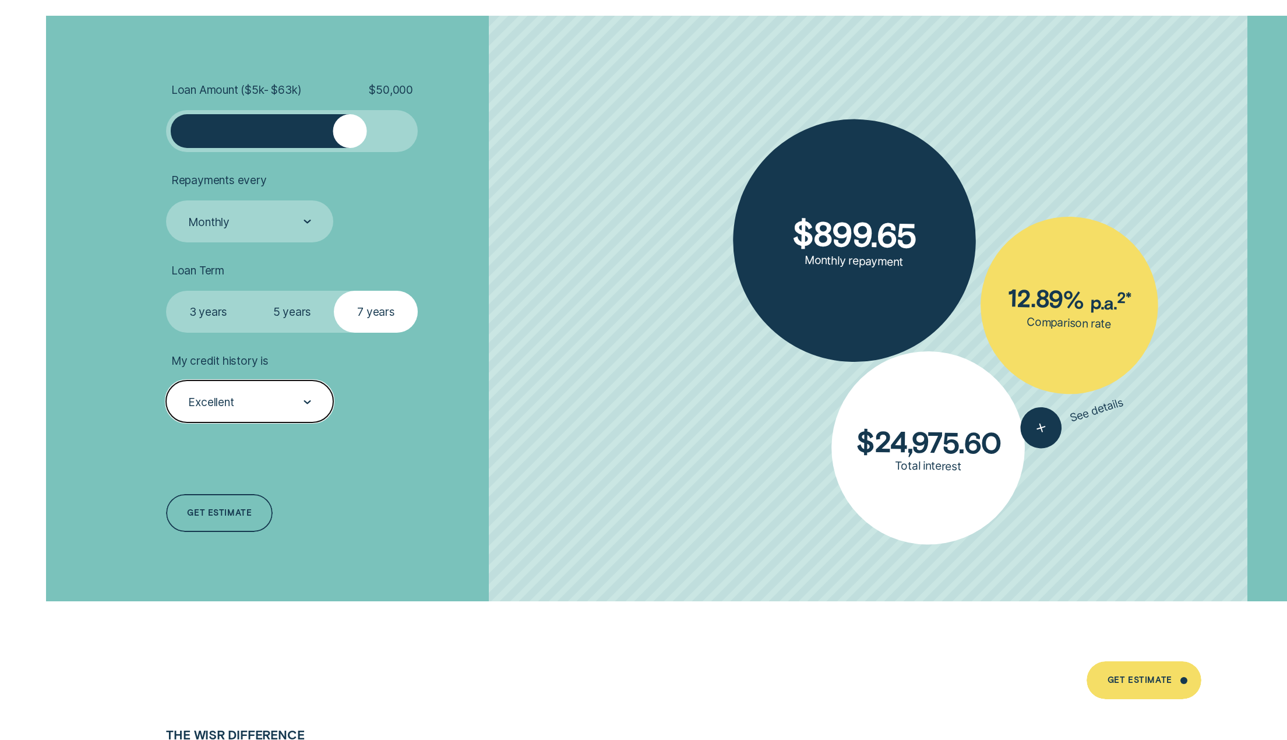
scroll to position [3264, 0]
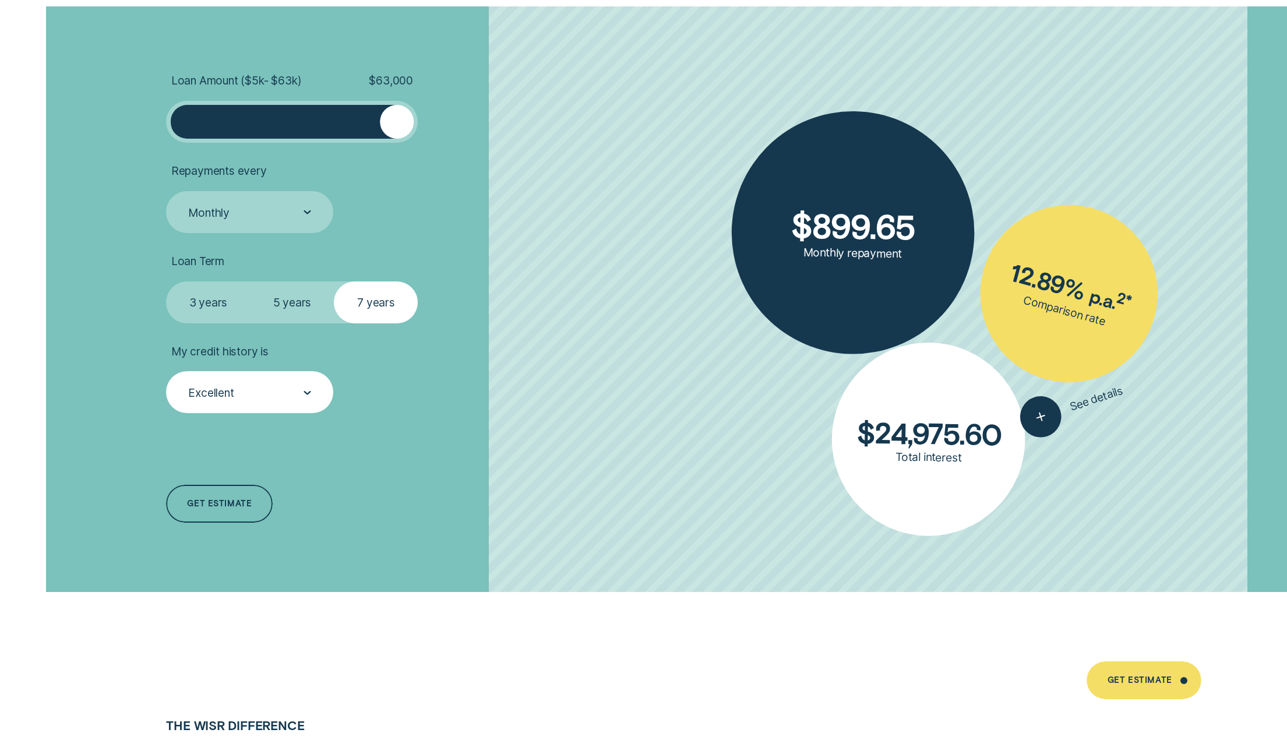
drag, startPoint x: 350, startPoint y: 125, endPoint x: 421, endPoint y: 128, distance: 70.6
click at [421, 128] on li "Loan Amount ( $5k - $63k ) $ 63,000" at bounding box center [361, 107] width 390 height 69
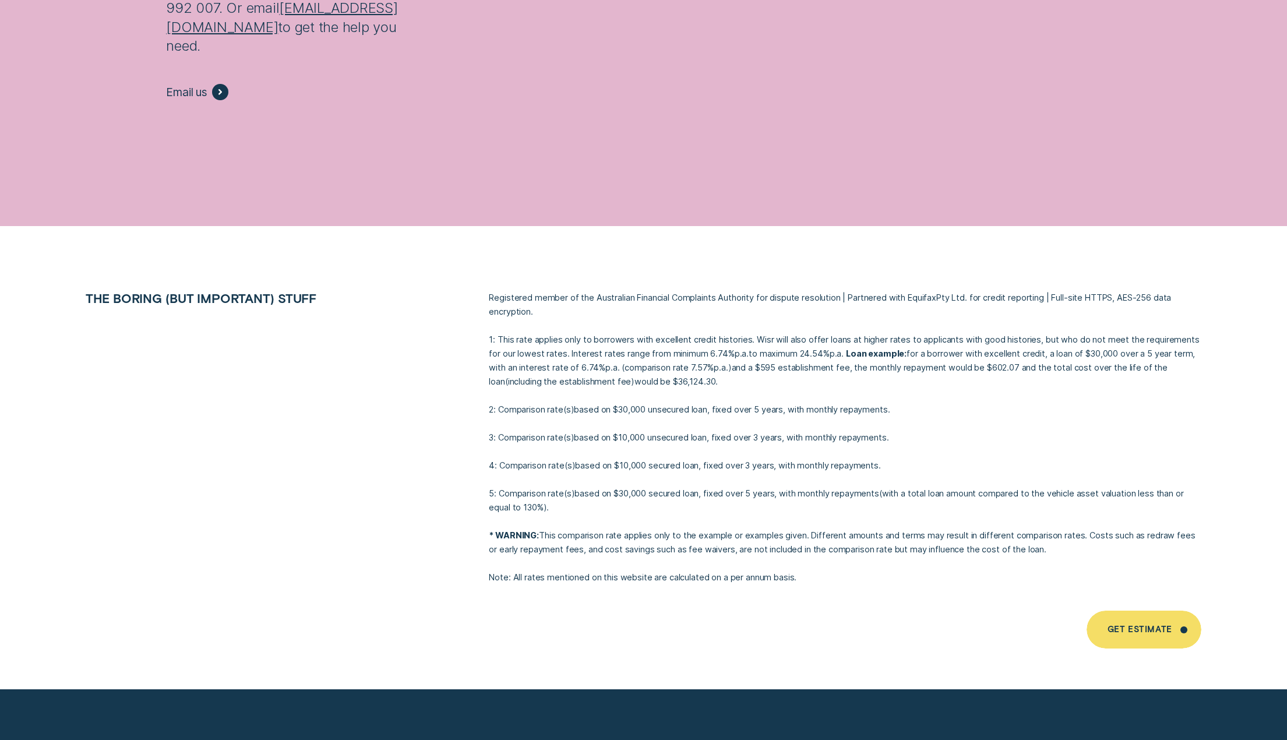
scroll to position [8295, 0]
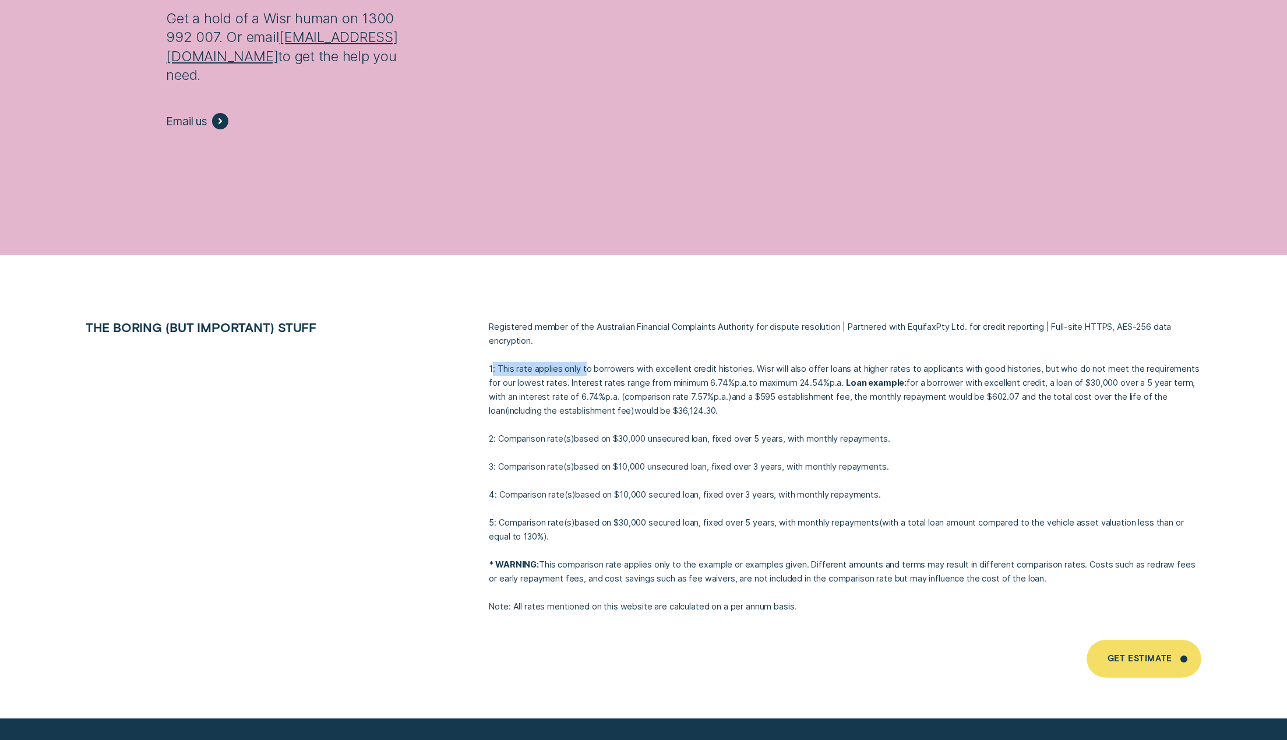
drag, startPoint x: 492, startPoint y: 345, endPoint x: 587, endPoint y: 350, distance: 95.1
click at [586, 362] on p "1: This rate applies only to borrowers with excellent credit histories. Wisr wi…" at bounding box center [845, 390] width 713 height 56
click at [584, 362] on p "1: This rate applies only to borrowers with excellent credit histories. Wisr wi…" at bounding box center [845, 390] width 713 height 56
drag, startPoint x: 527, startPoint y: 347, endPoint x: 573, endPoint y: 346, distance: 45.5
click at [565, 362] on p "1: This rate applies only to borrowers with excellent credit histories. Wisr wi…" at bounding box center [845, 390] width 713 height 56
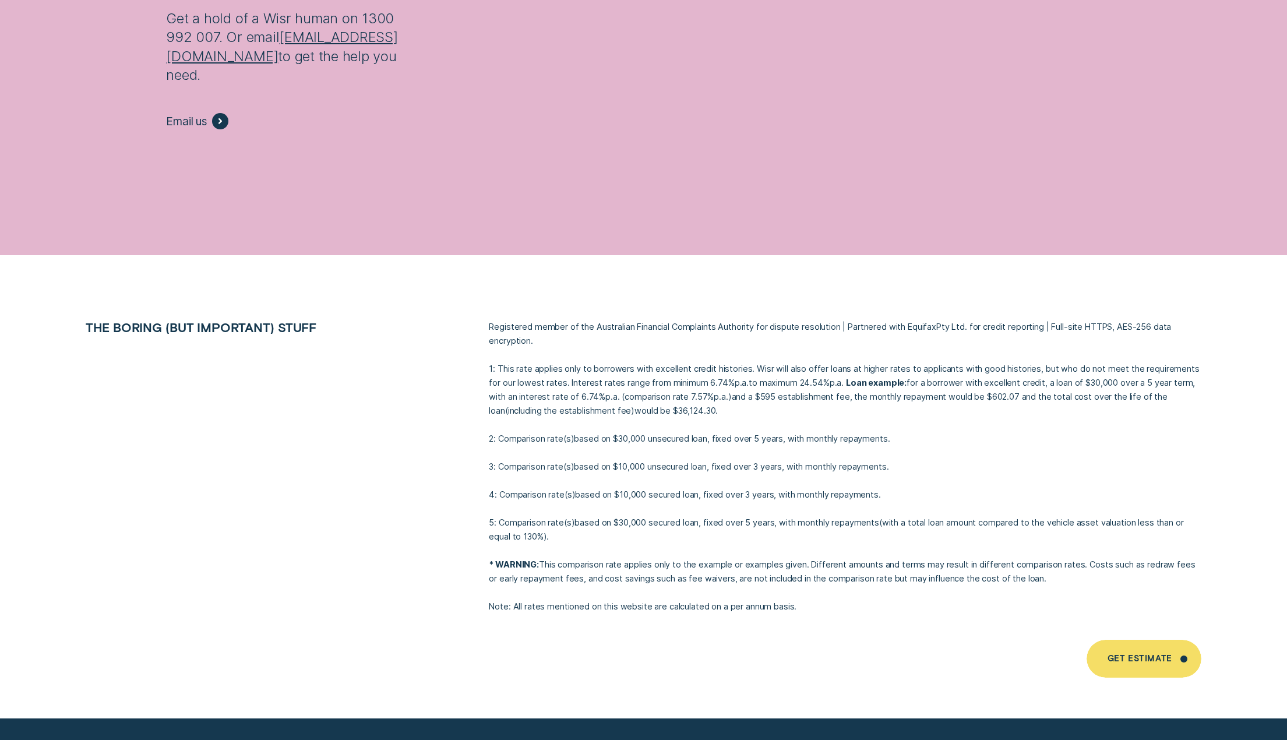
click at [548, 363] on p "1: This rate applies only to borrowers with excellent credit histories. Wisr wi…" at bounding box center [845, 390] width 713 height 56
drag, startPoint x: 780, startPoint y: 363, endPoint x: 816, endPoint y: 362, distance: 35.6
click at [816, 362] on p "1: This rate applies only to borrowers with excellent credit histories. Wisr wi…" at bounding box center [845, 390] width 713 height 56
click at [877, 392] on p "1: This rate applies only to borrowers with excellent credit histories. Wisr wi…" at bounding box center [845, 390] width 713 height 56
drag, startPoint x: 906, startPoint y: 364, endPoint x: 1029, endPoint y: 362, distance: 123.6
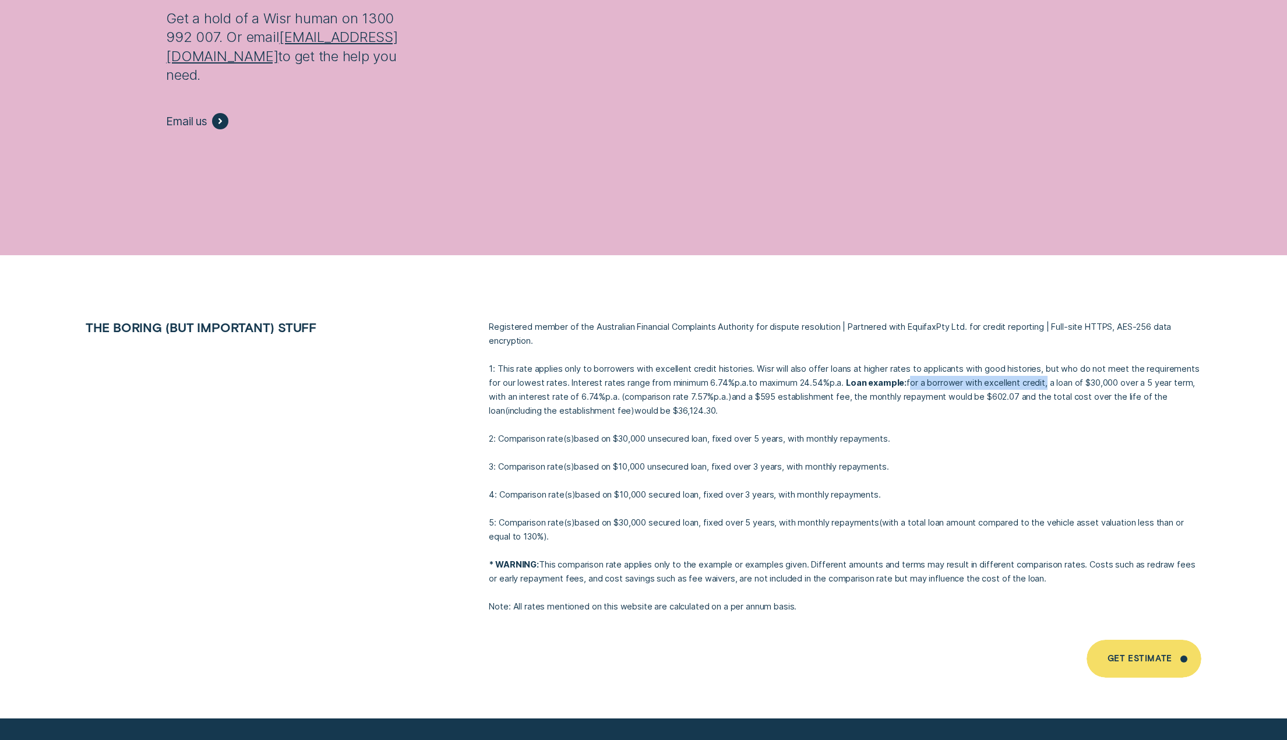
click at [1029, 362] on p "1: This rate applies only to borrowers with excellent credit histories. Wisr wi…" at bounding box center [845, 390] width 713 height 56
drag, startPoint x: 560, startPoint y: 377, endPoint x: 623, endPoint y: 378, distance: 63.6
click at [626, 378] on p "1: This rate applies only to borrowers with excellent credit histories. Wisr wi…" at bounding box center [845, 390] width 713 height 56
drag, startPoint x: 838, startPoint y: 378, endPoint x: 1015, endPoint y: 377, distance: 177.2
click at [1015, 377] on p "1: This rate applies only to borrowers with excellent credit histories. Wisr wi…" at bounding box center [845, 390] width 713 height 56
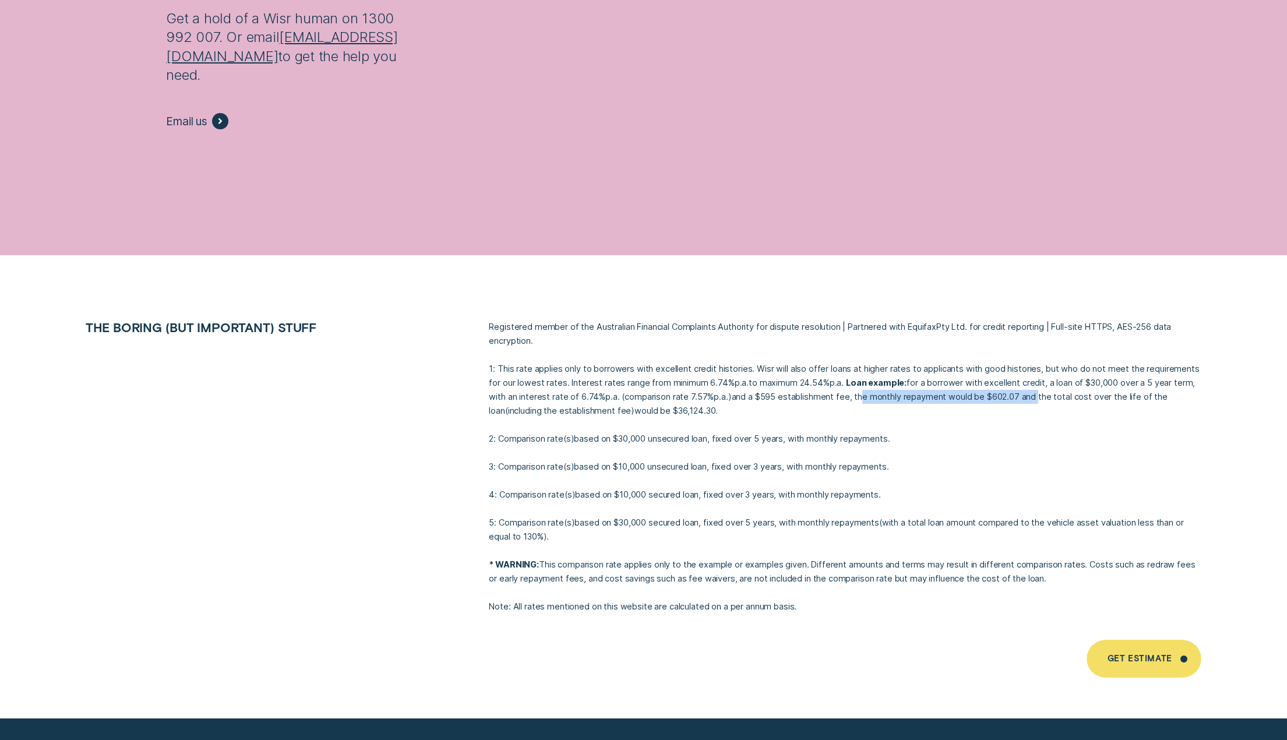
drag, startPoint x: 592, startPoint y: 396, endPoint x: 693, endPoint y: 397, distance: 100.8
click at [693, 397] on p "1: This rate applies only to borrowers with excellent credit histories. Wisr wi…" at bounding box center [845, 390] width 713 height 56
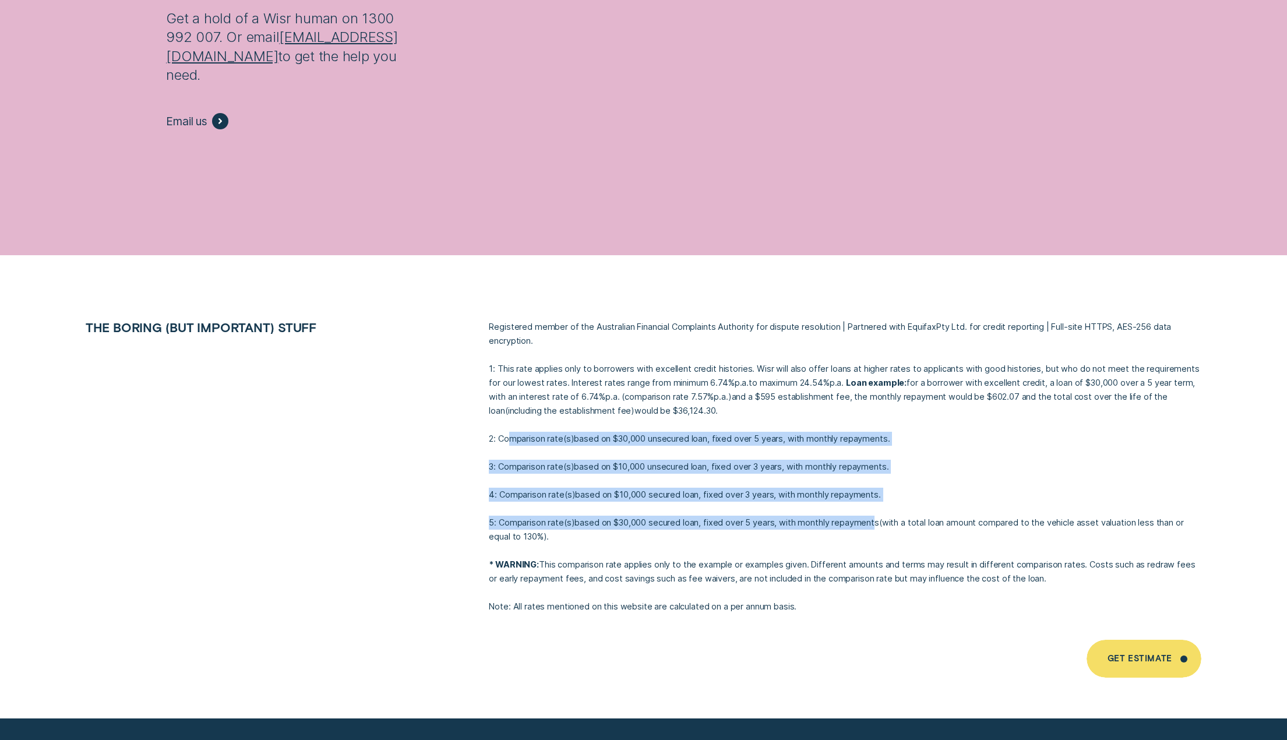
drag, startPoint x: 536, startPoint y: 421, endPoint x: 879, endPoint y: 497, distance: 351.1
click at [872, 495] on div "Registered member of the Australian Financial Complaints Authority for dispute …" at bounding box center [845, 467] width 727 height 294
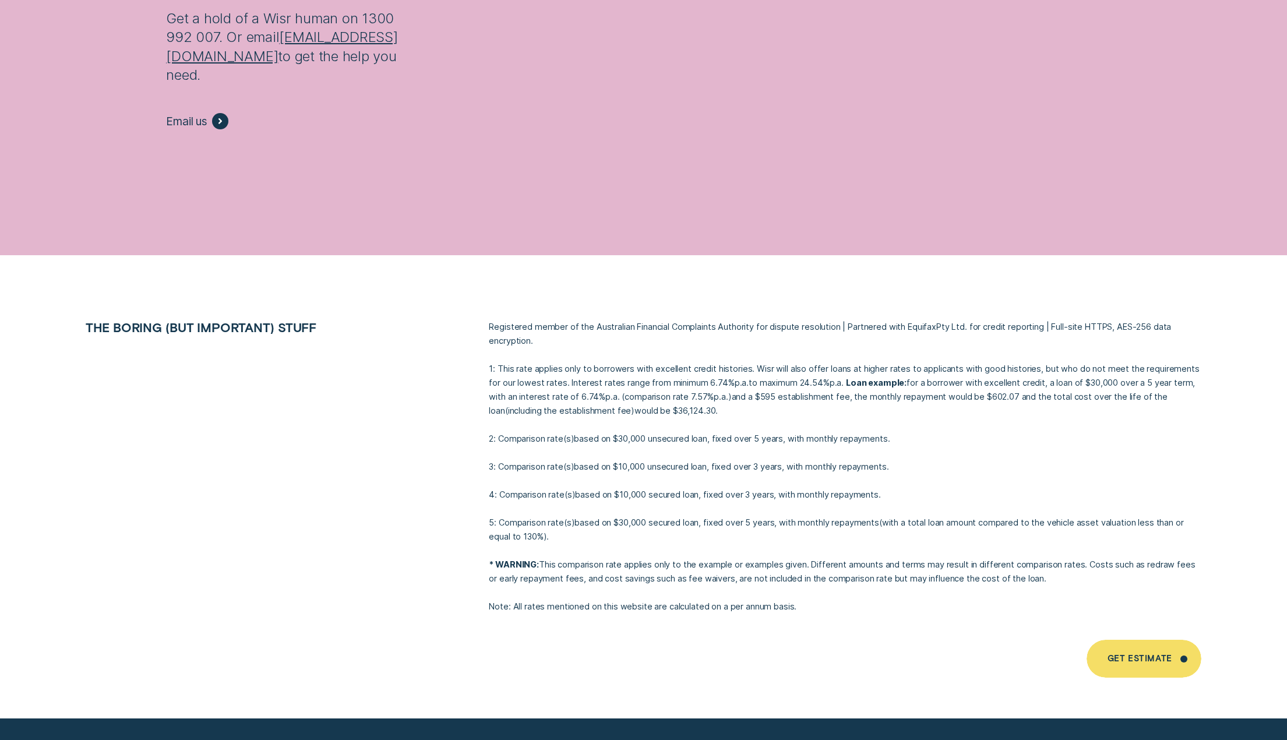
drag, startPoint x: 880, startPoint y: 497, endPoint x: 881, endPoint y: 504, distance: 7.0
click at [881, 516] on p "5: Comparison rate ( s ) based on $30,000 secured loan, fixed over 5 years, wit…" at bounding box center [845, 530] width 713 height 28
